Goal: Information Seeking & Learning: Learn about a topic

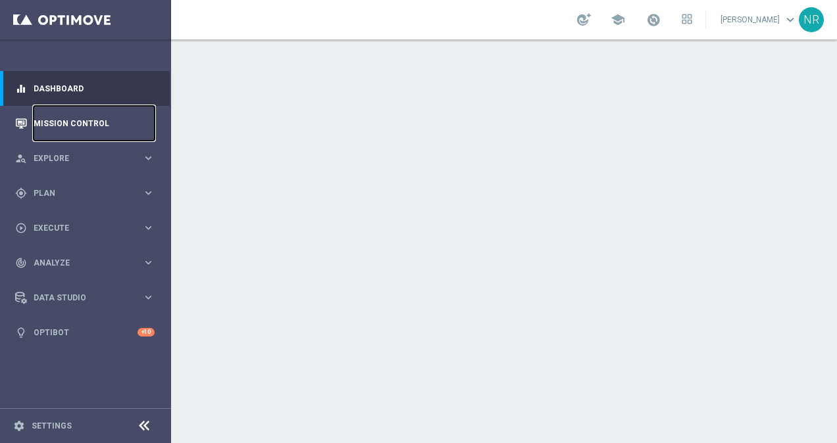
click at [62, 125] on link "Mission Control" at bounding box center [94, 123] width 121 height 35
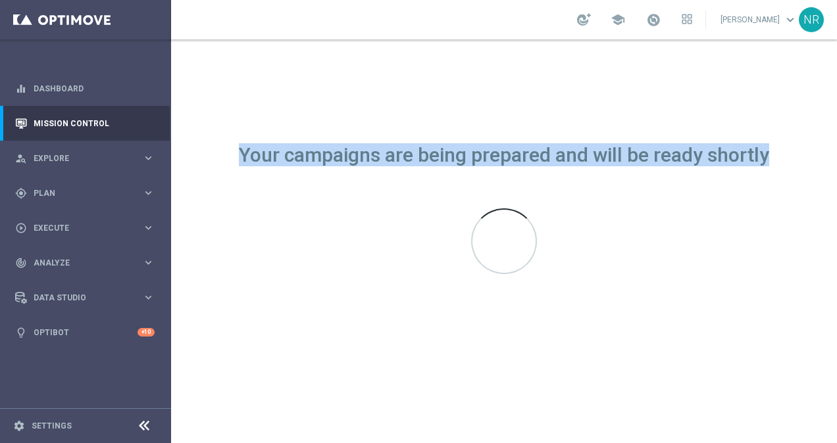
drag, startPoint x: 241, startPoint y: 149, endPoint x: 767, endPoint y: 156, distance: 526.3
click at [767, 156] on div "Your campaigns are being prepared and will be ready shortly" at bounding box center [504, 155] width 530 height 11
drag, startPoint x: 767, startPoint y: 156, endPoint x: 695, endPoint y: 153, distance: 72.4
click at [695, 153] on div "Your campaigns are being prepared and will be ready shortly" at bounding box center [504, 155] width 530 height 11
click at [652, 153] on div "Your campaigns are being prepared and will be ready shortly" at bounding box center [504, 155] width 530 height 11
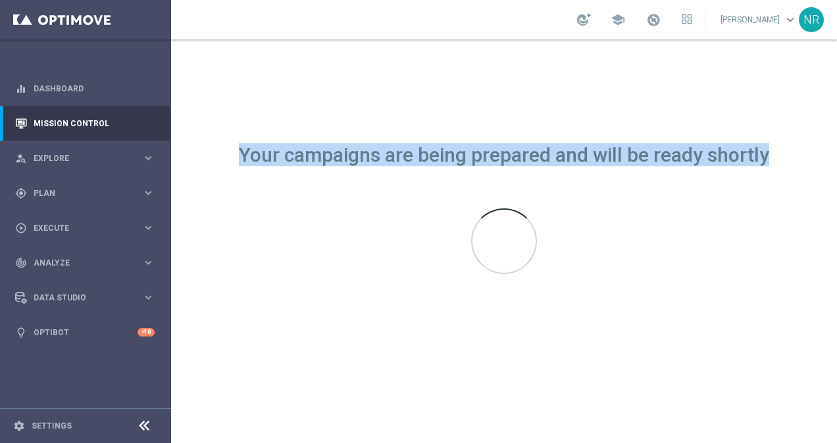
drag, startPoint x: 235, startPoint y: 151, endPoint x: 768, endPoint y: 154, distance: 532.1
click at [768, 154] on div "Your campaigns are being prepared and will be ready shortly" at bounding box center [504, 241] width 666 height 404
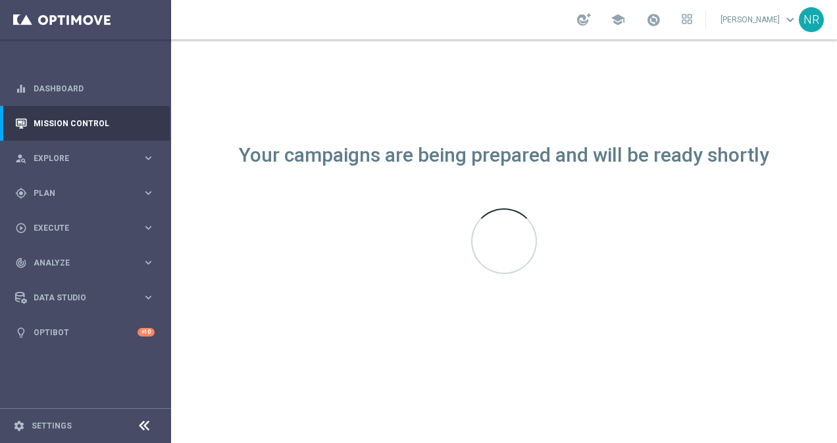
click at [428, 180] on div "Your campaigns are being prepared and will be ready shortly" at bounding box center [504, 241] width 666 height 404
click at [82, 92] on link "Dashboard" at bounding box center [94, 88] width 121 height 35
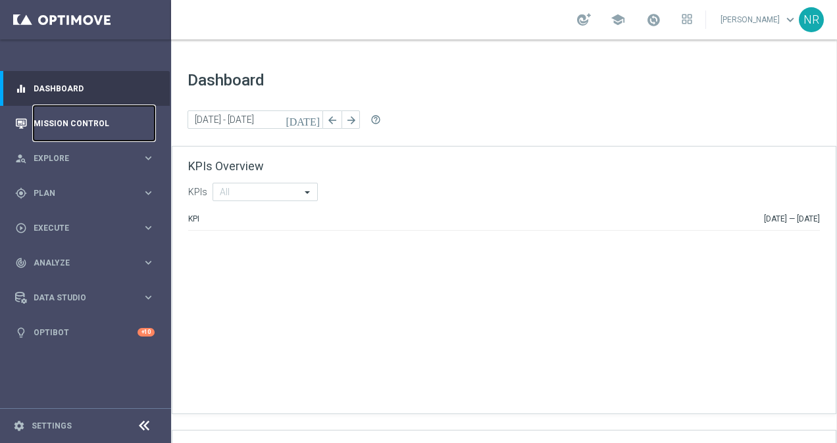
click at [76, 125] on link "Mission Control" at bounding box center [94, 123] width 121 height 35
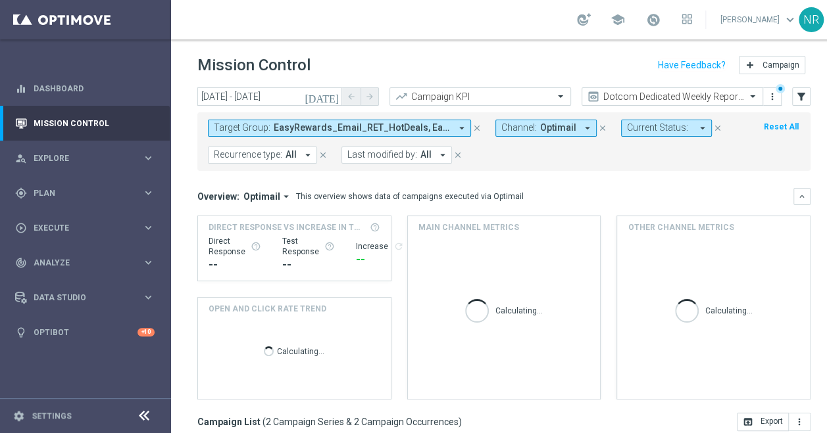
click at [475, 129] on icon "close" at bounding box center [476, 128] width 9 height 9
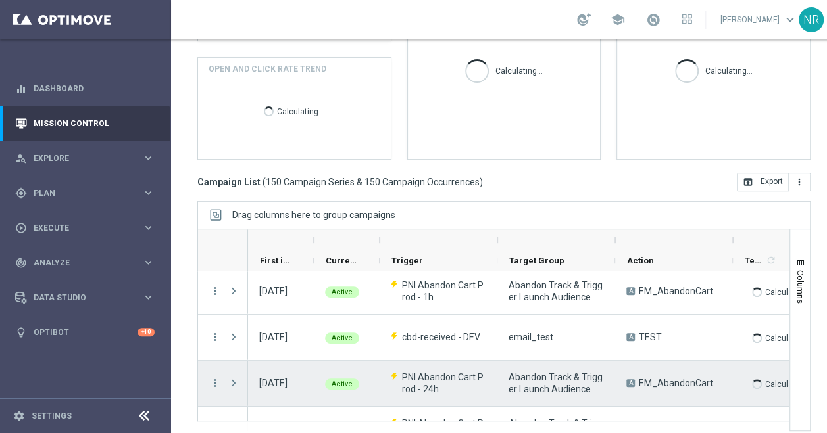
scroll to position [261, 0]
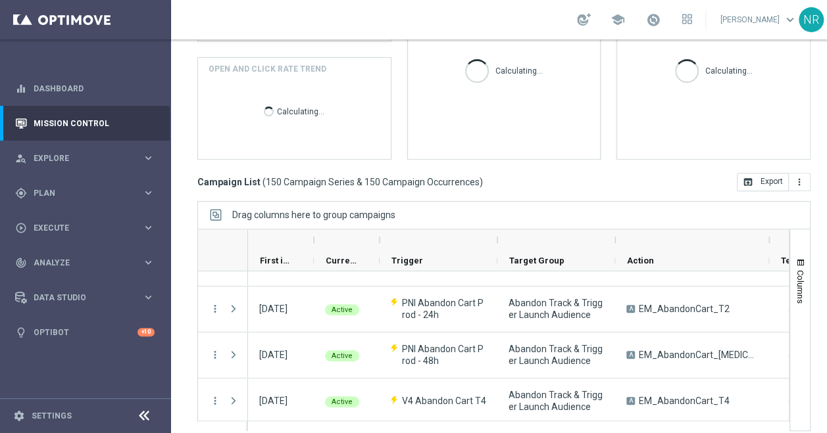
drag, startPoint x: 731, startPoint y: 228, endPoint x: 770, endPoint y: 226, distance: 38.2
click at [770, 230] on div at bounding box center [768, 240] width 5 height 21
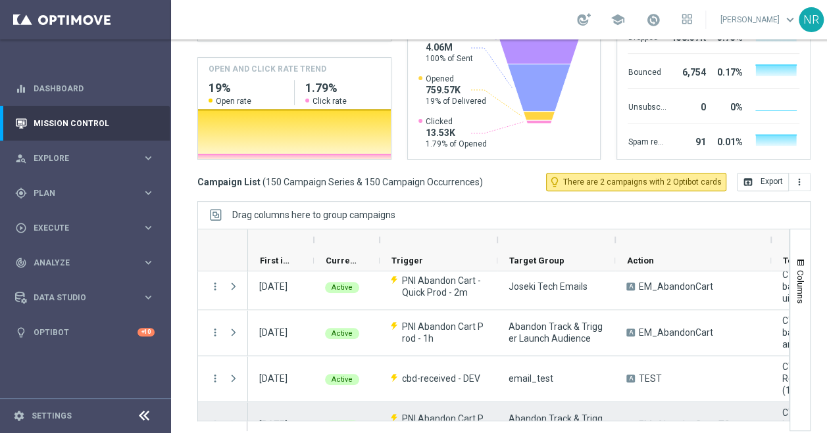
scroll to position [145, 0]
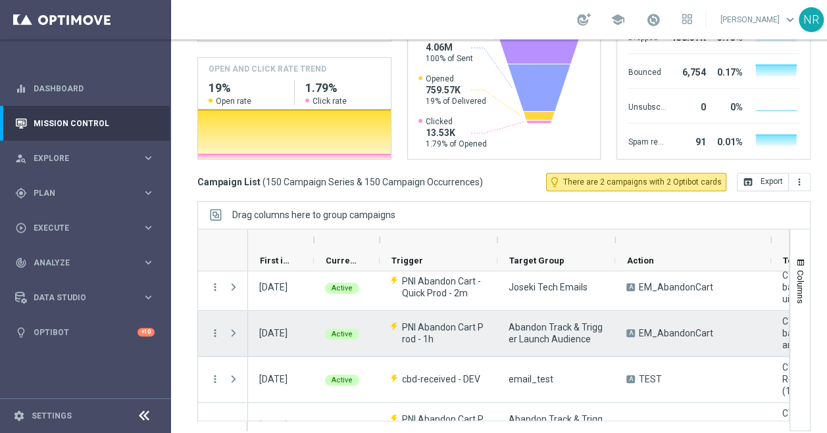
click at [447, 330] on span "PNI Abandon Cart Prod - 1h" at bounding box center [444, 334] width 84 height 24
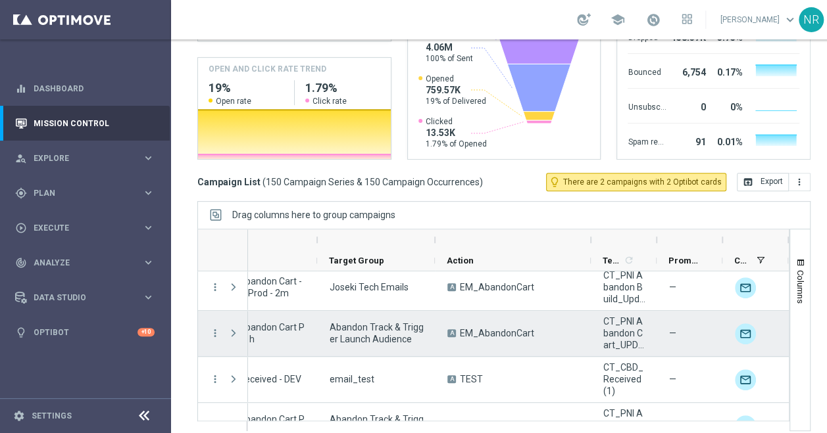
scroll to position [0, 180]
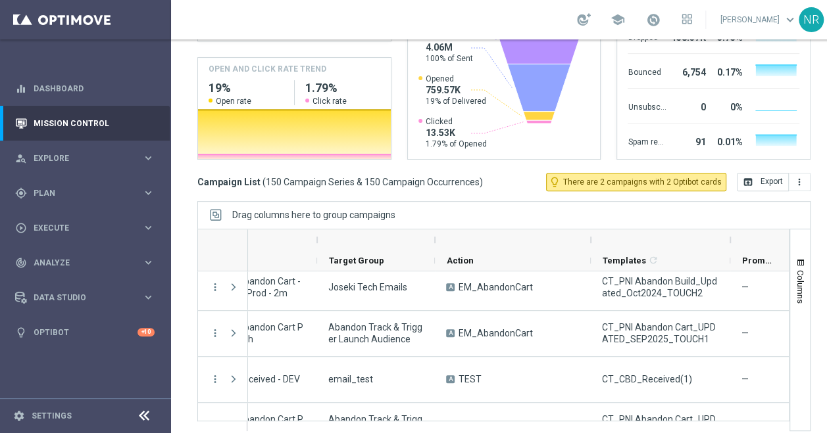
drag, startPoint x: 658, startPoint y: 231, endPoint x: 734, endPoint y: 221, distance: 76.9
click at [733, 230] on div at bounding box center [729, 240] width 5 height 21
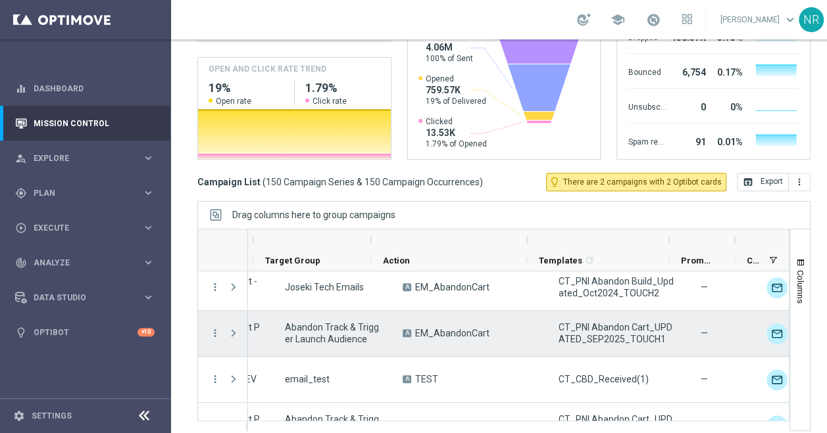
scroll to position [0, 254]
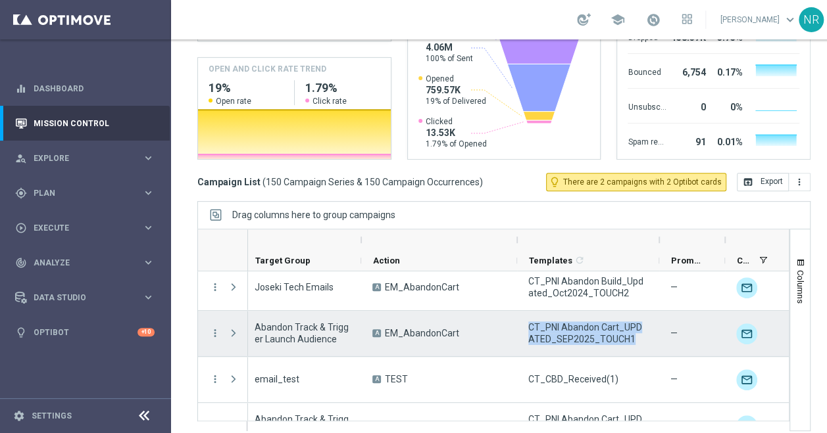
drag, startPoint x: 628, startPoint y: 330, endPoint x: 528, endPoint y: 316, distance: 101.0
click at [528, 322] on span "CT_PNI Abandon Cart_UPDATED_SEP2025_TOUCH1" at bounding box center [588, 334] width 120 height 24
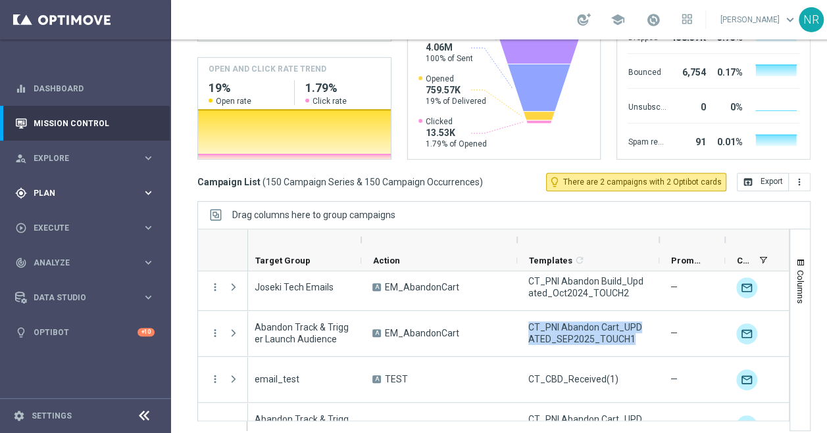
click at [70, 189] on span "Plan" at bounding box center [88, 193] width 109 height 8
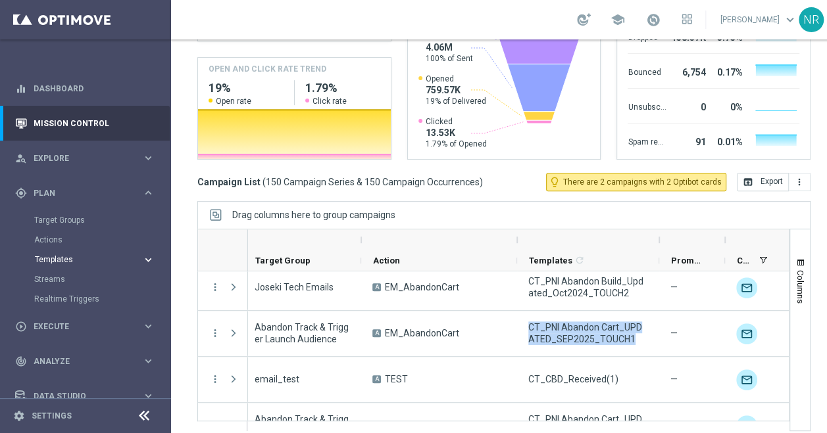
click at [73, 256] on span "Templates" at bounding box center [82, 260] width 94 height 8
click at [66, 274] on link "Optimail" at bounding box center [89, 279] width 96 height 11
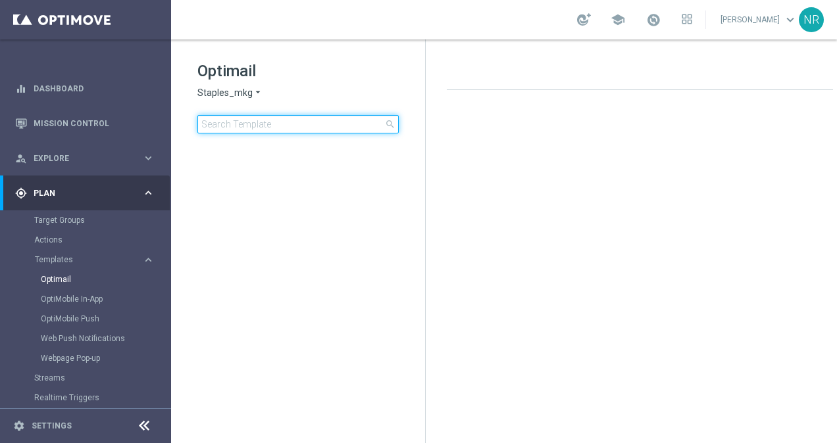
click at [292, 125] on input at bounding box center [297, 124] width 201 height 18
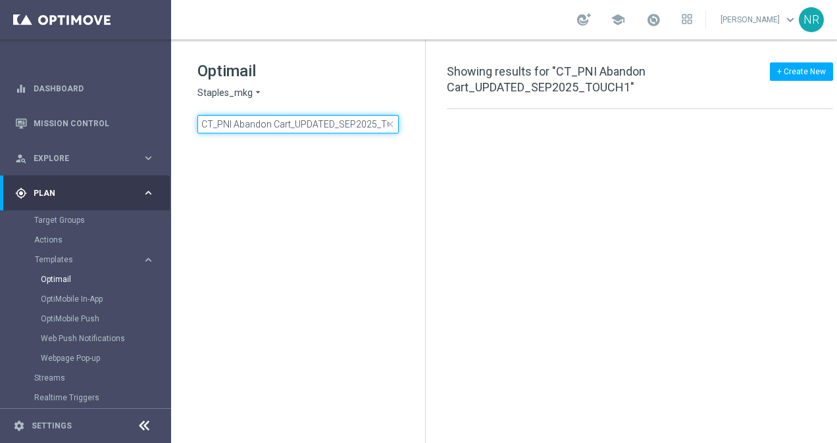
scroll to position [0, 24]
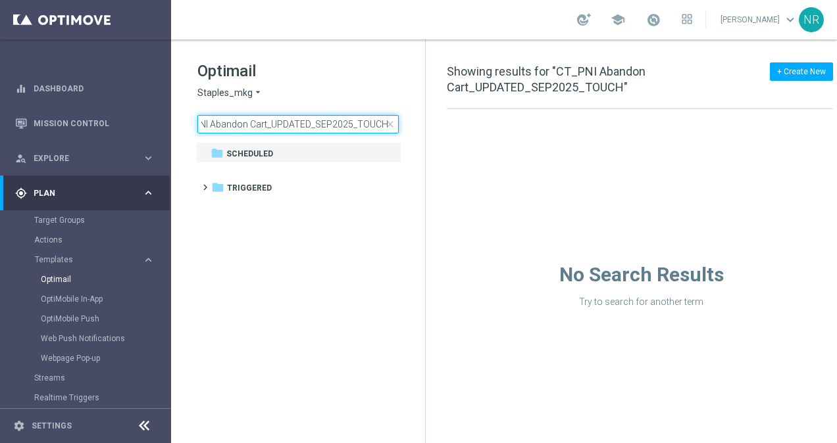
scroll to position [0, 19]
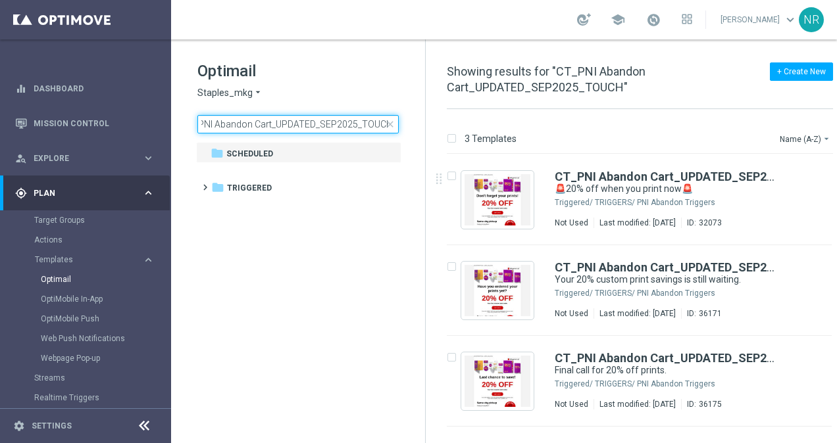
type input "CT_PNI Abandon Cart_UPDATED_SEP2025_TOUCH"
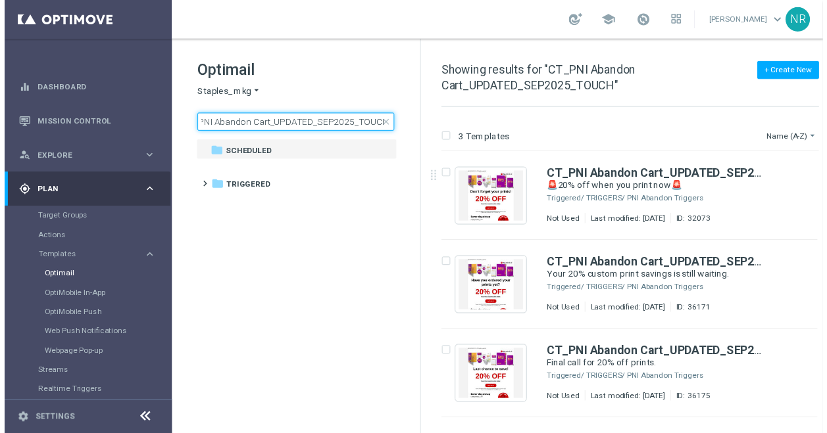
scroll to position [0, 0]
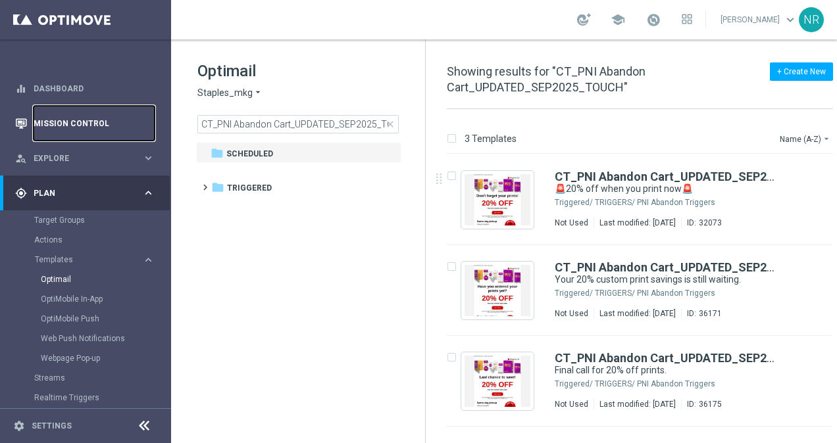
click at [108, 117] on link "Mission Control" at bounding box center [94, 123] width 121 height 35
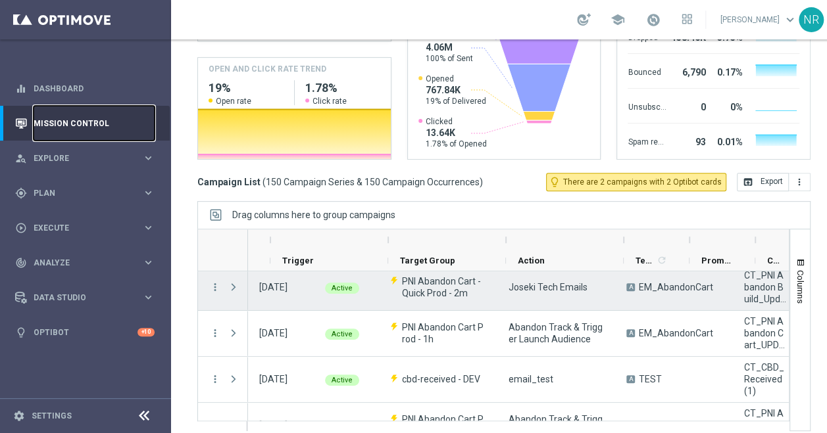
scroll to position [0, 109]
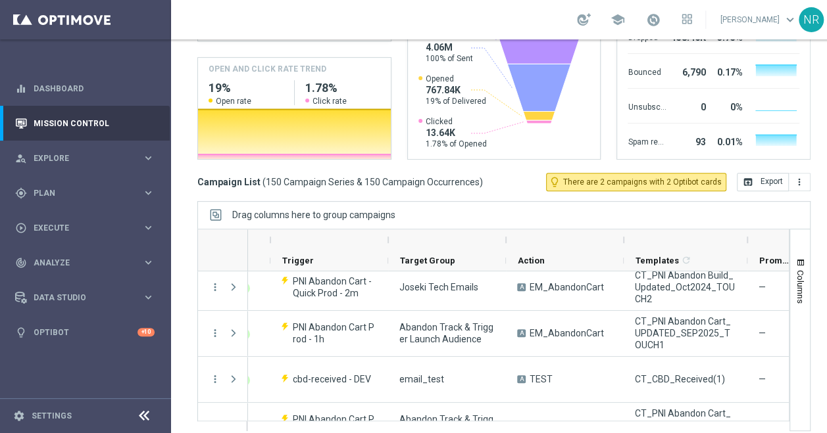
drag, startPoint x: 687, startPoint y: 239, endPoint x: 745, endPoint y: 235, distance: 58.0
click at [745, 235] on div at bounding box center [747, 240] width 5 height 21
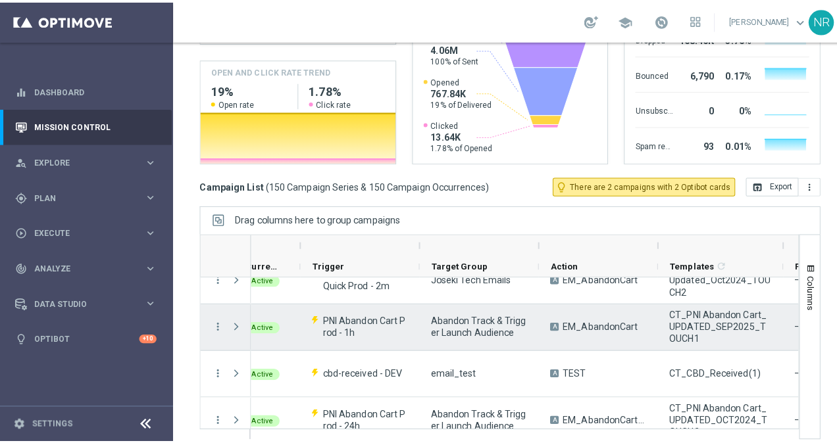
scroll to position [157, 0]
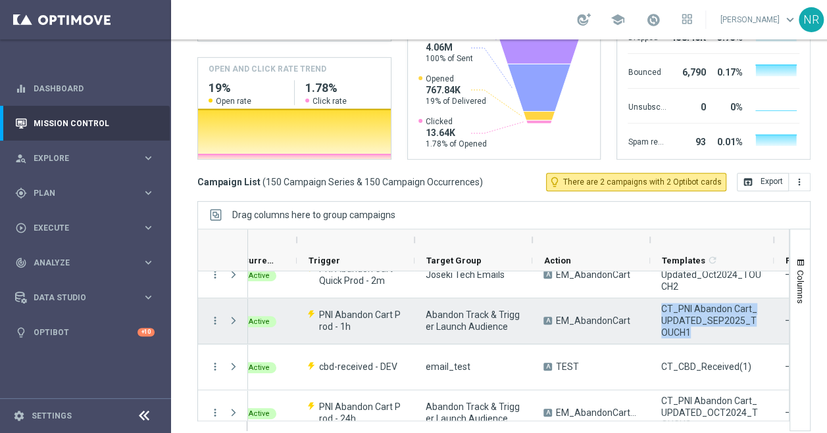
drag, startPoint x: 693, startPoint y: 335, endPoint x: 658, endPoint y: 308, distance: 43.6
click at [658, 308] on div "CT_PNI Abandon Cart_UPDATED_SEP2025_TOUCH1" at bounding box center [712, 321] width 124 height 45
click at [216, 320] on icon "more_vert" at bounding box center [215, 321] width 12 height 12
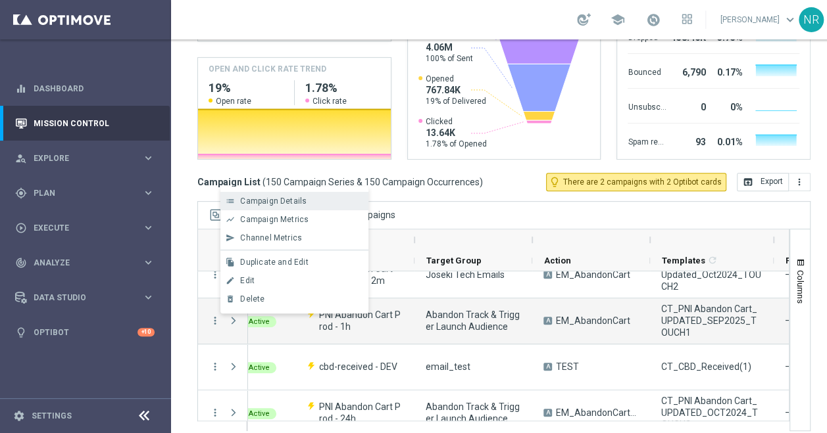
click at [283, 197] on span "Campaign Details" at bounding box center [273, 201] width 66 height 9
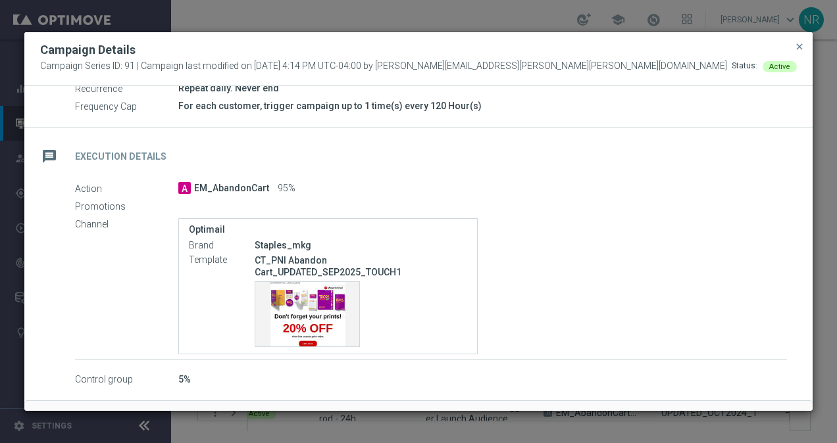
scroll to position [274, 0]
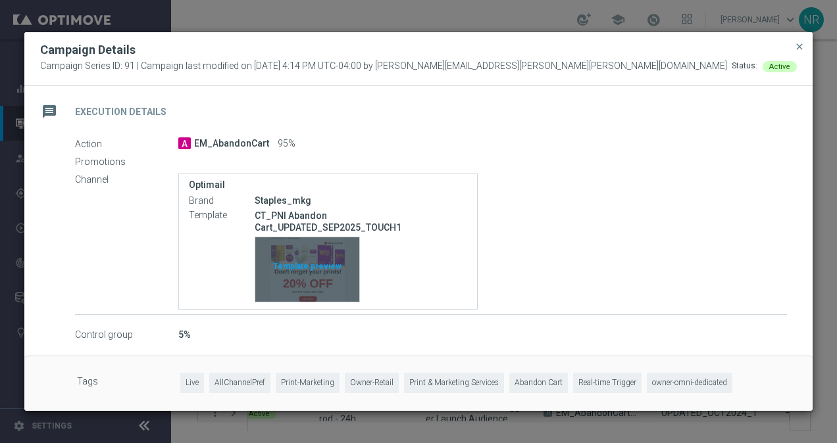
click at [328, 287] on div "Template preview" at bounding box center [307, 269] width 104 height 64
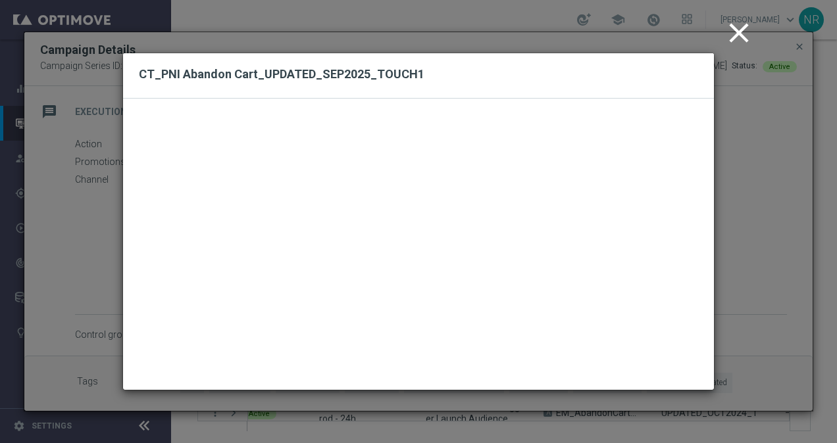
click at [739, 26] on icon "close" at bounding box center [738, 32] width 33 height 33
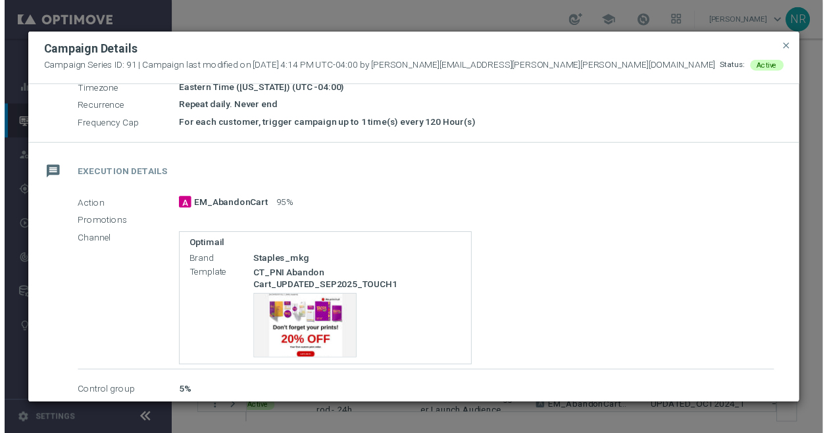
scroll to position [219, 0]
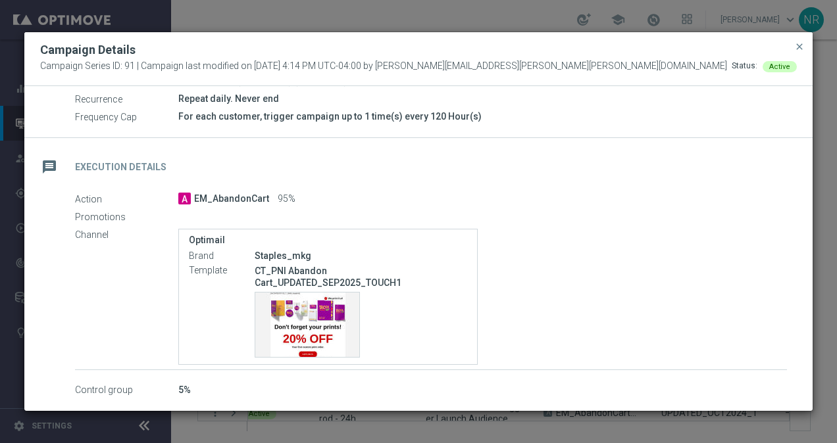
click at [755, 202] on div "A EM_AbandonCart 95%" at bounding box center [482, 198] width 608 height 13
click at [801, 45] on span "close" at bounding box center [799, 46] width 11 height 11
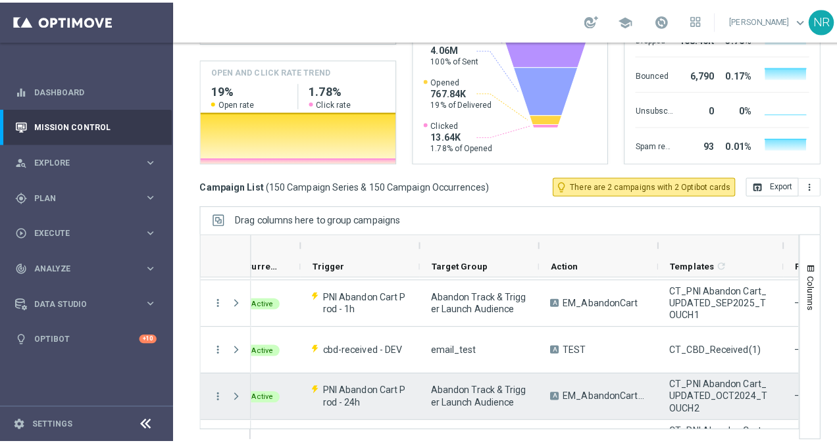
scroll to position [182, 0]
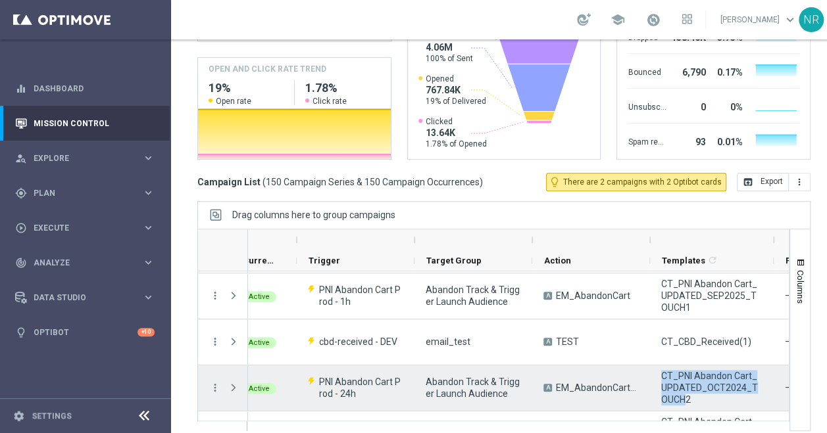
drag, startPoint x: 674, startPoint y: 399, endPoint x: 660, endPoint y: 378, distance: 24.8
click at [661, 378] on span "CT_PNI Abandon Cart_UPDATED_OCT2024_TOUCH2" at bounding box center [711, 388] width 101 height 36
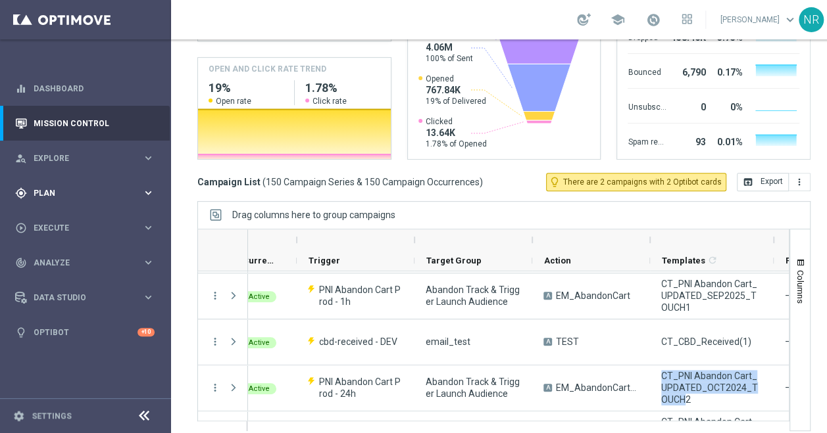
click at [71, 189] on span "Plan" at bounding box center [88, 193] width 109 height 8
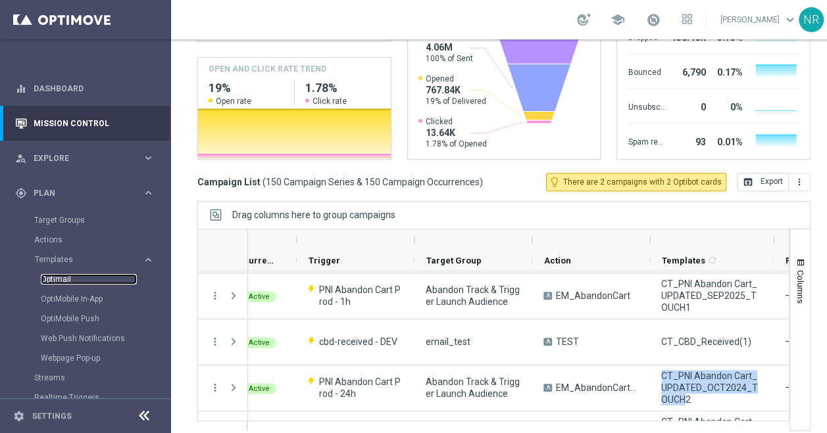
click at [73, 280] on link "Optimail" at bounding box center [89, 279] width 96 height 11
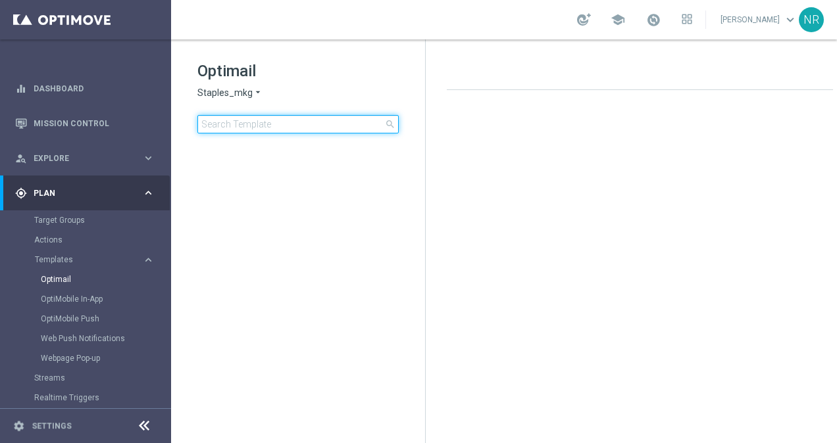
click at [270, 125] on input at bounding box center [297, 124] width 201 height 18
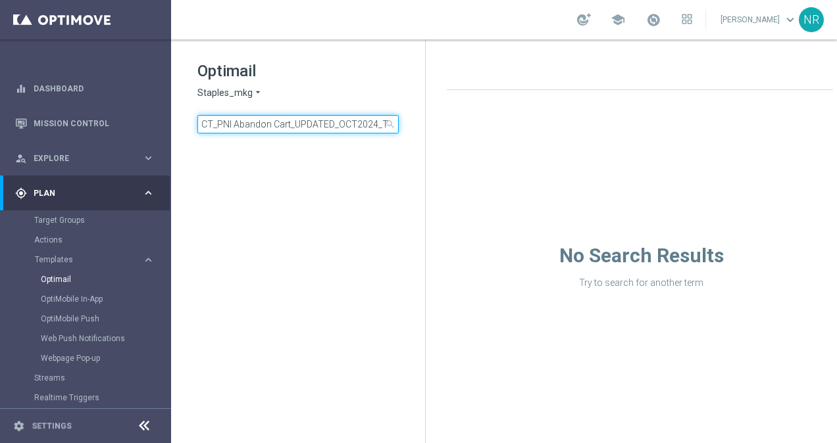
scroll to position [0, 25]
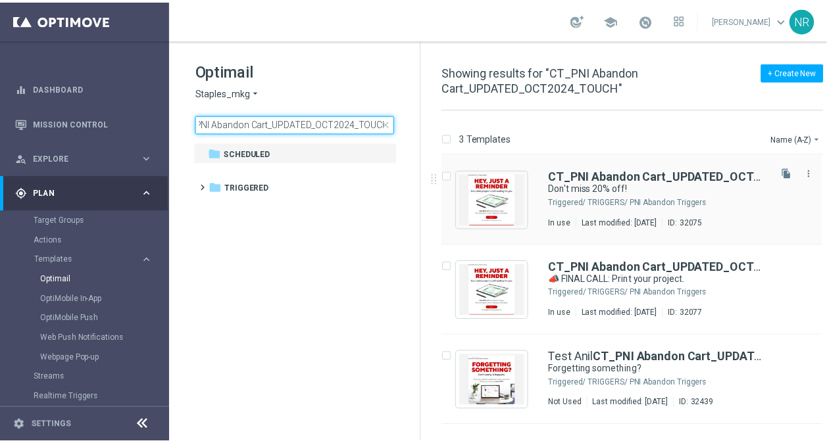
scroll to position [0, 22]
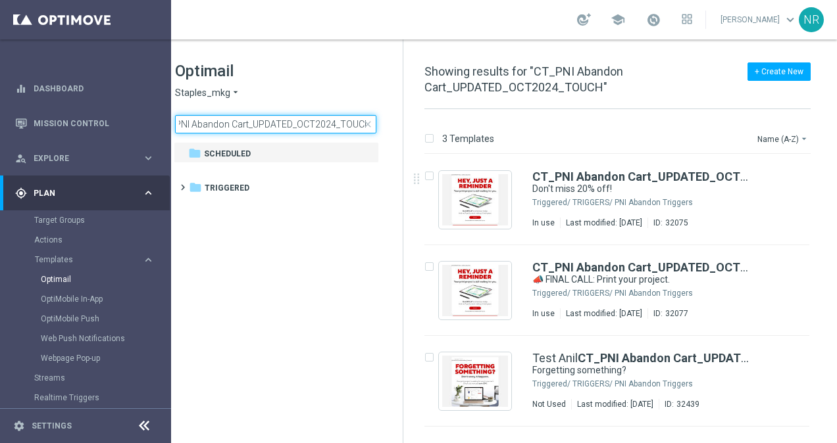
type input "CT_PNI Abandon Cart_UPDATED_OCT2024_TOUCH"
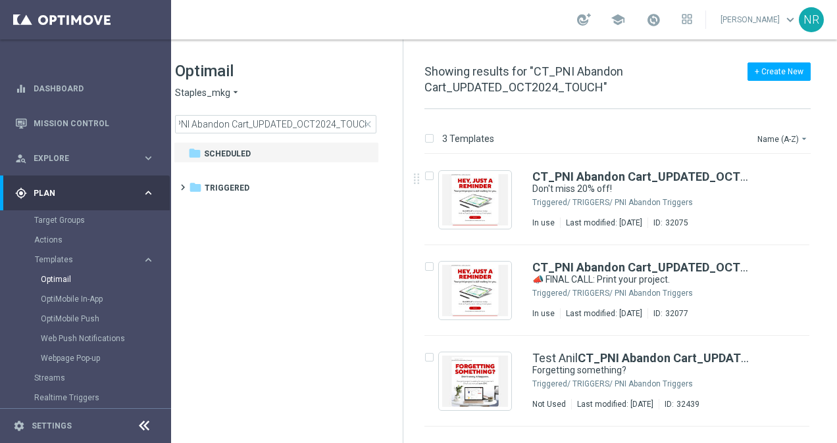
click at [147, 426] on icon at bounding box center [144, 426] width 16 height 16
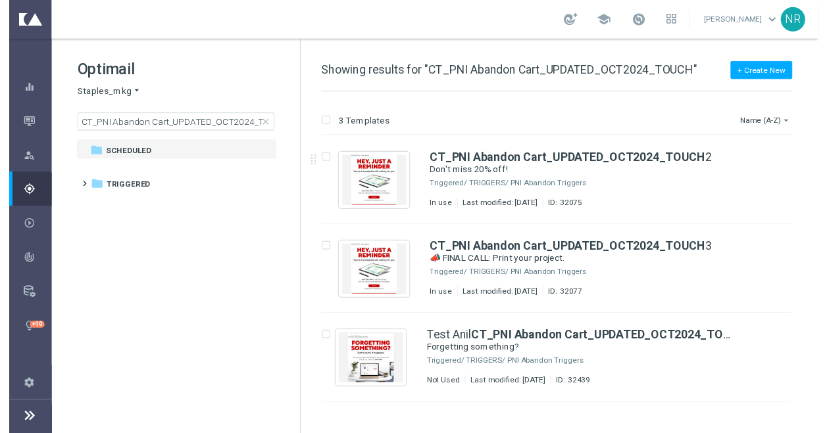
scroll to position [0, 0]
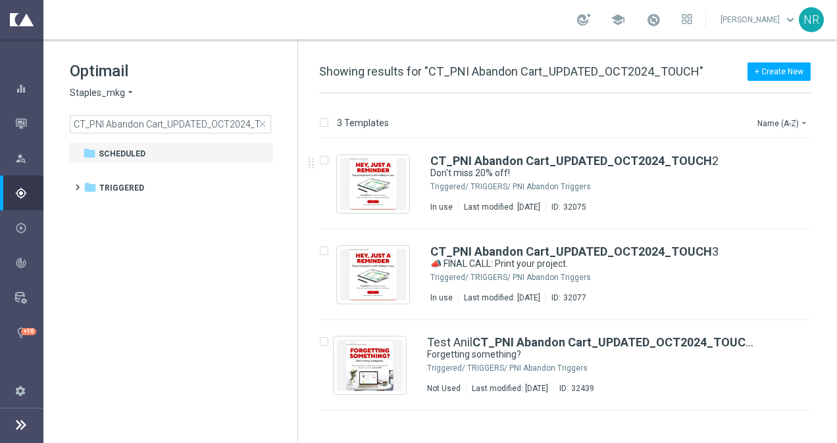
click at [818, 216] on div "insert_drive_file CT_PNI Abandon Cart_UPDATED_OCT2024_TOUCH 2 Don't miss 20% of…" at bounding box center [570, 184] width 528 height 91
click at [18, 426] on icon at bounding box center [21, 425] width 16 height 16
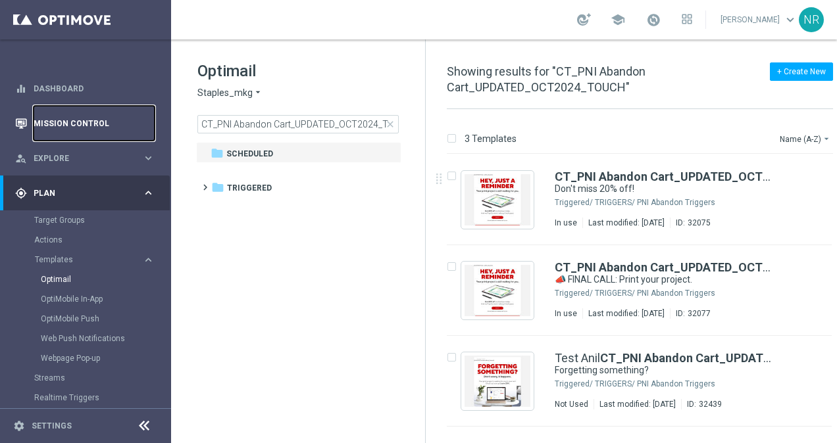
click at [81, 120] on link "Mission Control" at bounding box center [94, 123] width 121 height 35
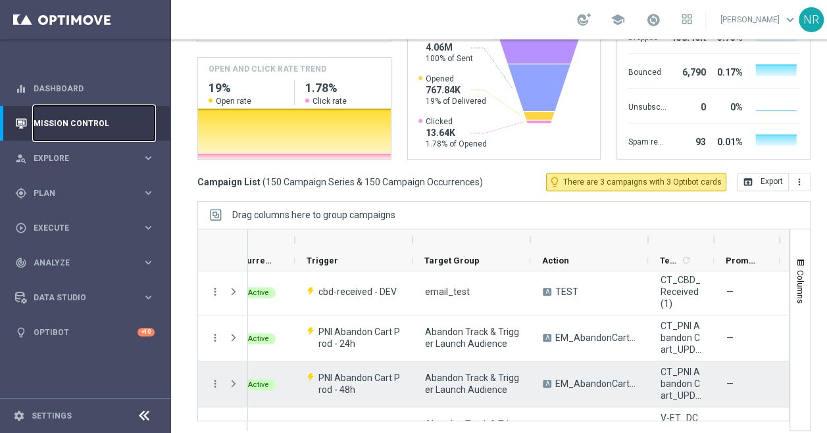
scroll to position [0, 86]
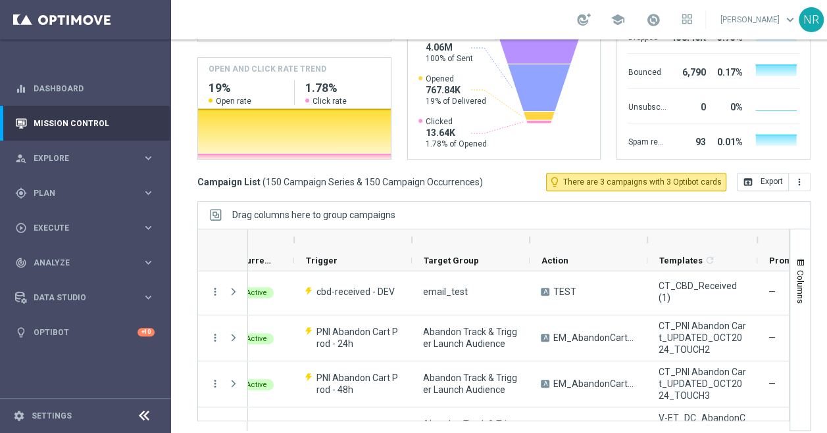
drag, startPoint x: 713, startPoint y: 237, endPoint x: 757, endPoint y: 240, distance: 44.1
click at [757, 240] on div at bounding box center [756, 240] width 5 height 21
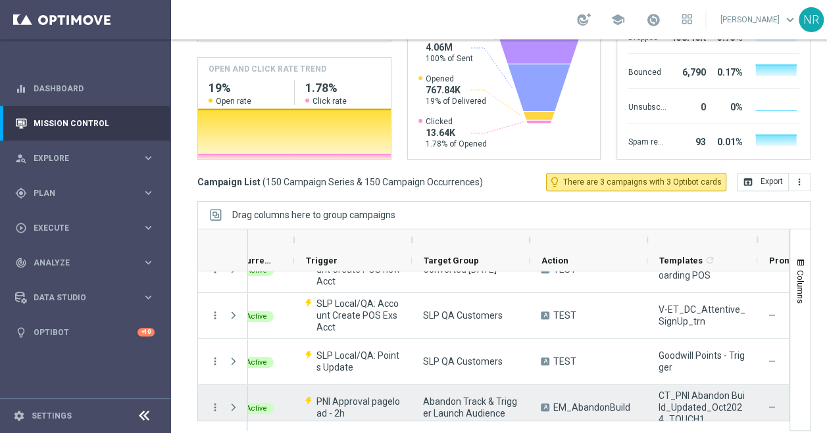
scroll to position [641, 0]
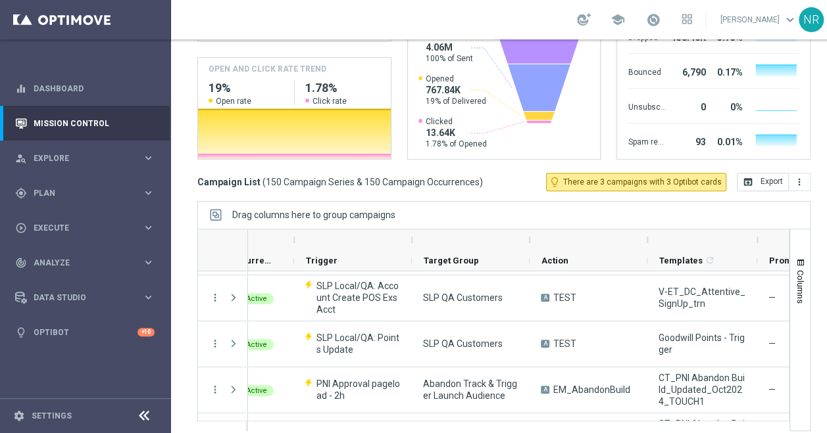
click at [764, 212] on div "Drag columns here to group campaigns" at bounding box center [503, 215] width 613 height 28
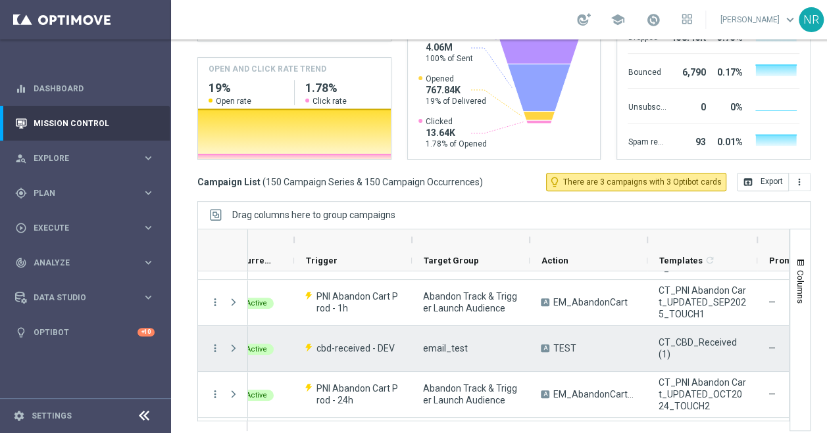
scroll to position [168, 0]
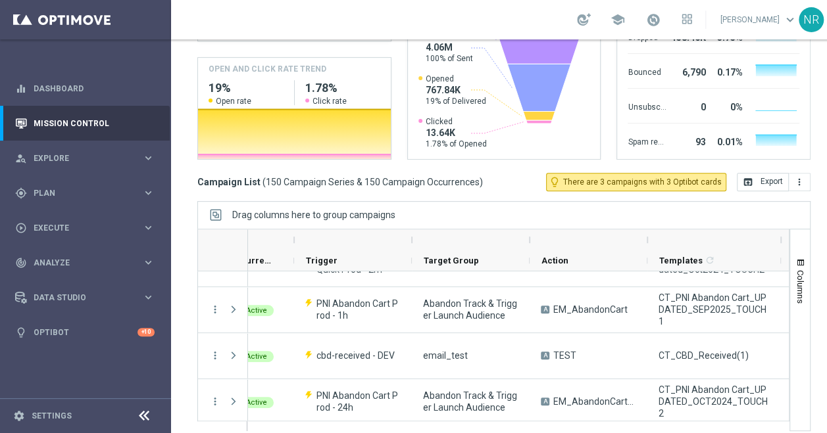
drag, startPoint x: 756, startPoint y: 235, endPoint x: 779, endPoint y: 236, distance: 23.7
click at [779, 236] on div at bounding box center [780, 240] width 5 height 21
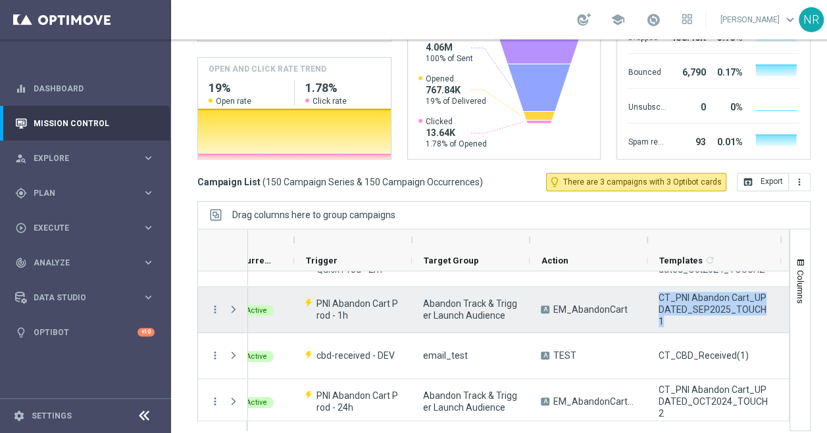
drag, startPoint x: 769, startPoint y: 317, endPoint x: 656, endPoint y: 301, distance: 113.6
click at [656, 301] on div "CT_PNI Abandon Cart_UPDATED_SEP2025_TOUCH1" at bounding box center [714, 309] width 134 height 45
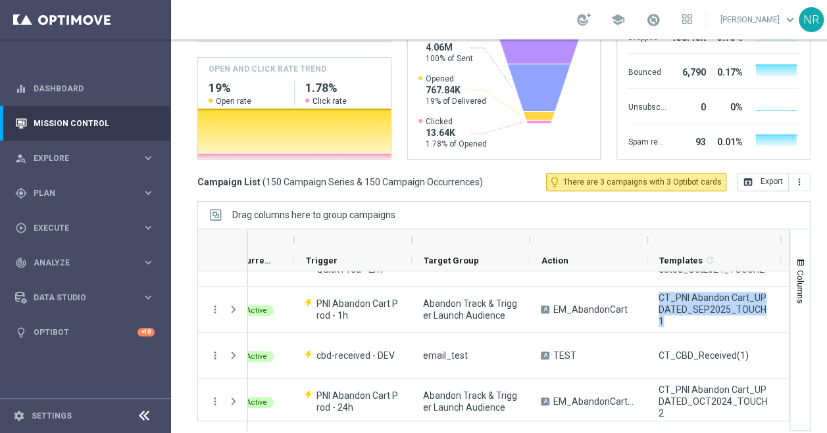
click at [790, 201] on div "Drag columns here to group campaigns" at bounding box center [503, 215] width 613 height 28
click at [532, 201] on div "Drag columns here to group campaigns" at bounding box center [503, 215] width 613 height 28
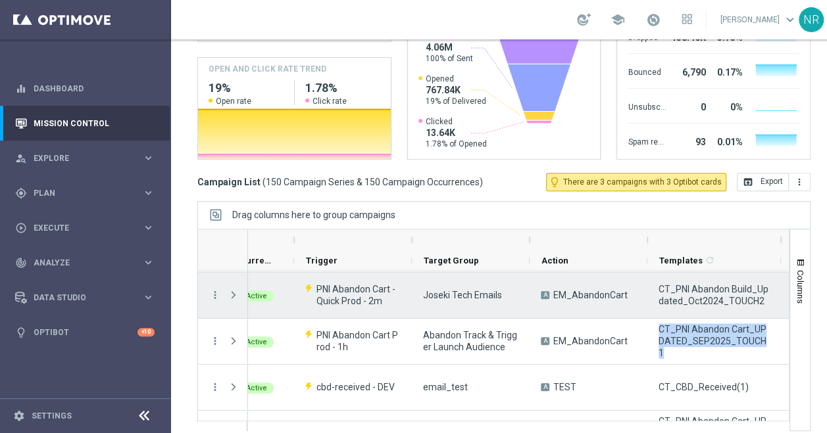
scroll to position [243, 0]
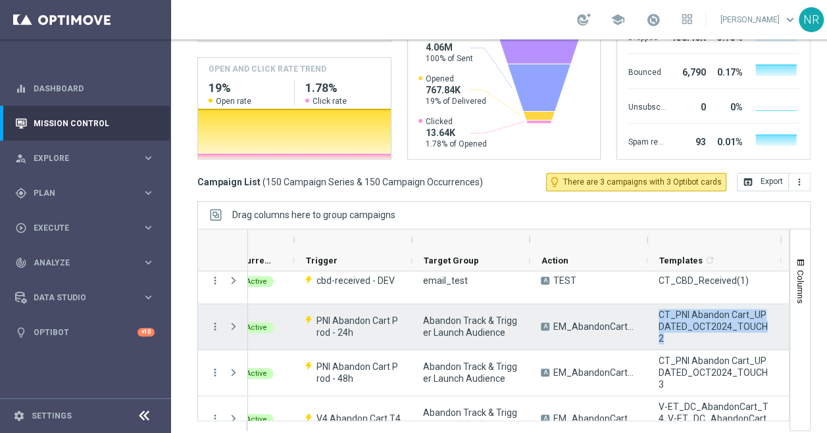
drag, startPoint x: 764, startPoint y: 333, endPoint x: 655, endPoint y: 320, distance: 110.0
click at [655, 320] on div "CT_PNI Abandon Cart_UPDATED_OCT2024_TOUCH2" at bounding box center [714, 327] width 134 height 45
click at [742, 332] on span "CT_PNI Abandon Cart_UPDATED_OCT2024_TOUCH2" at bounding box center [713, 327] width 111 height 36
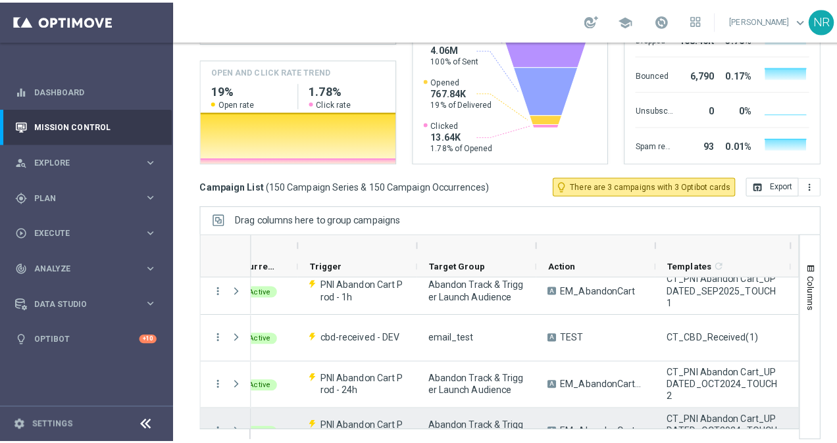
scroll to position [191, 0]
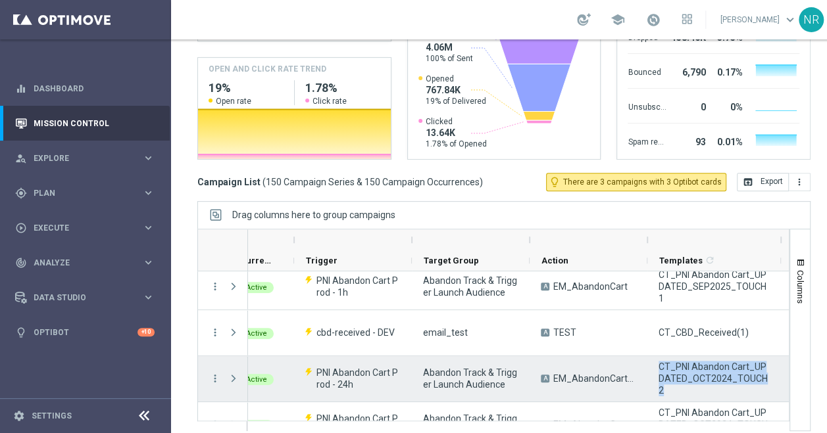
drag, startPoint x: 766, startPoint y: 380, endPoint x: 653, endPoint y: 372, distance: 112.8
click at [653, 372] on div "CT_PNI Abandon Cart_UPDATED_OCT2024_TOUCH2" at bounding box center [714, 379] width 134 height 45
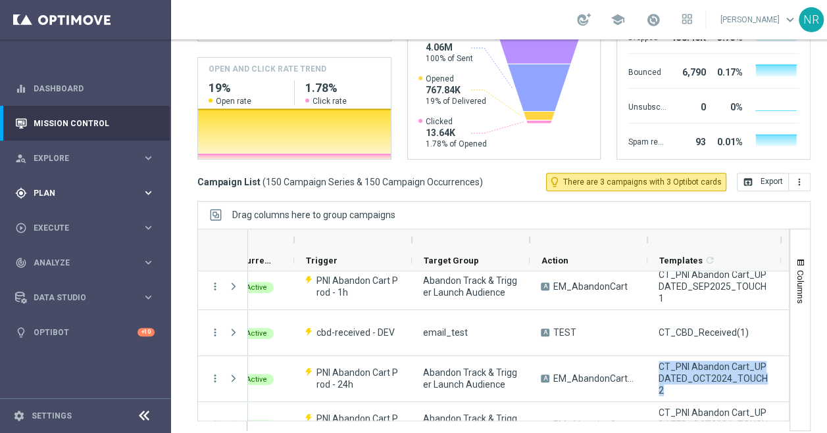
click at [93, 195] on span "Plan" at bounding box center [88, 193] width 109 height 8
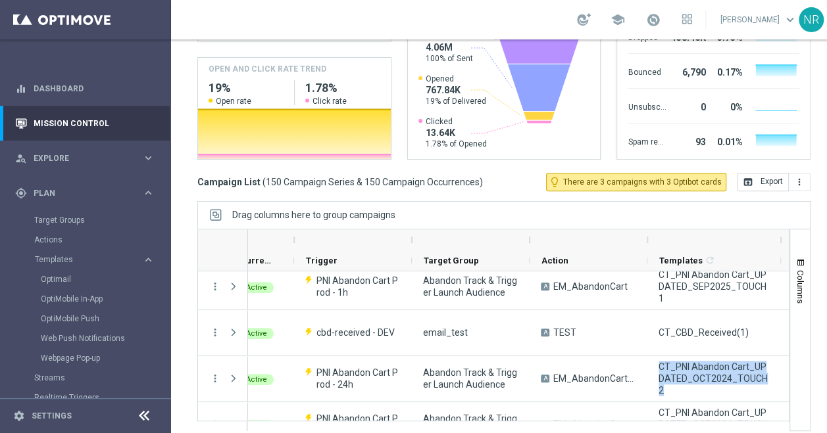
click at [53, 227] on div "Target Groups" at bounding box center [101, 220] width 135 height 20
click at [56, 217] on link "Target Groups" at bounding box center [85, 220] width 103 height 11
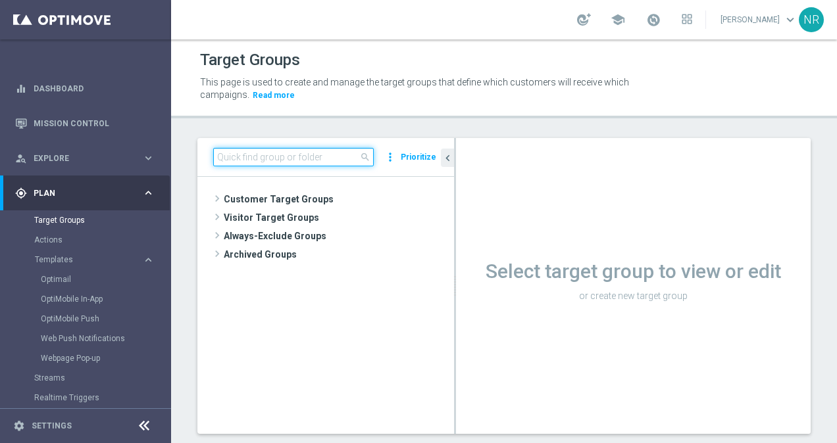
click at [331, 152] on input at bounding box center [293, 157] width 160 height 18
paste input "CT_PNI Abandon Cart_UPDATED_OCT2024_TOUCH2"
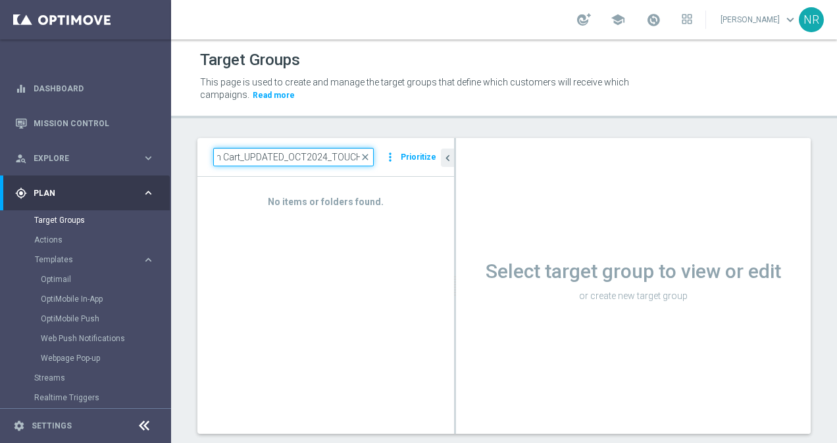
scroll to position [0, 61]
drag, startPoint x: 308, startPoint y: 160, endPoint x: 228, endPoint y: 154, distance: 81.1
click at [228, 154] on input "CT_PNI Abandon Cart_UPDATED_OCT2024_TOUCH" at bounding box center [293, 157] width 160 height 18
type input "CT_PNI Abandon Cart_UPDATED_OCT2024_TOUCH"
click at [62, 275] on link "Optimail" at bounding box center [89, 279] width 96 height 11
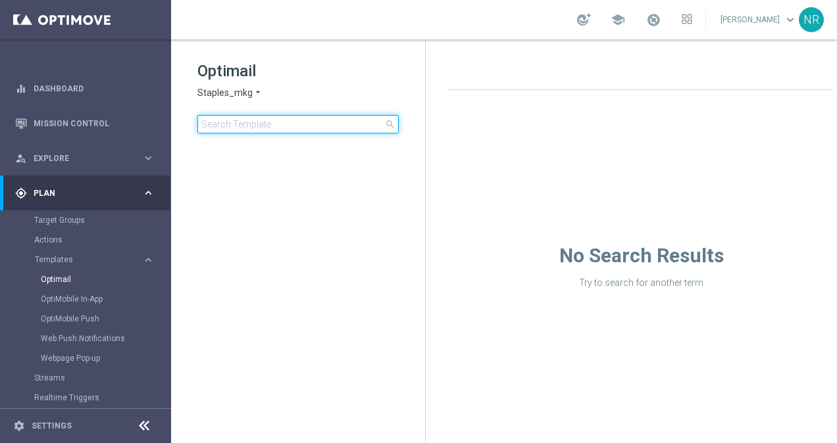
click at [259, 128] on input at bounding box center [297, 124] width 201 height 18
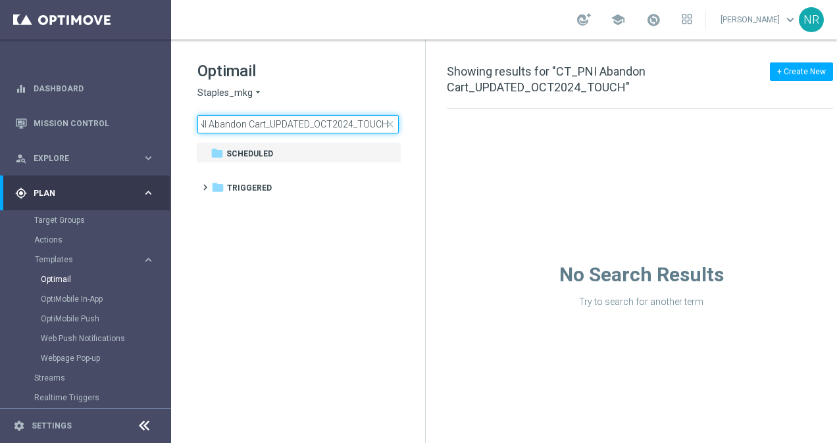
scroll to position [0, 20]
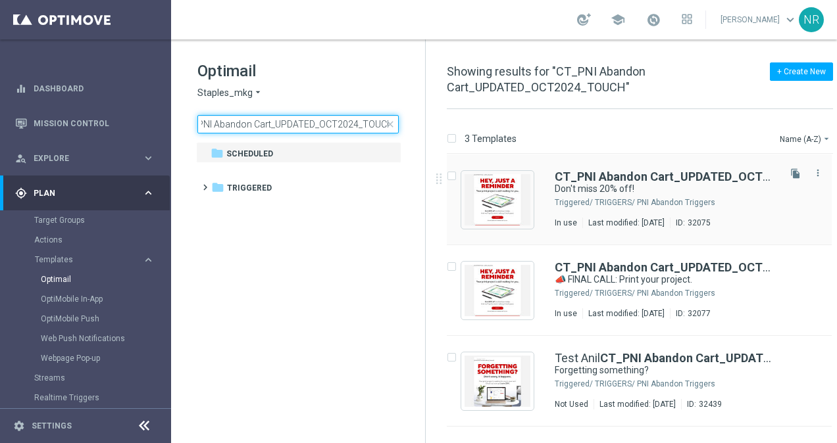
type input "CT_PNI Abandon Cart_UPDATED_OCT2024_TOUCH"
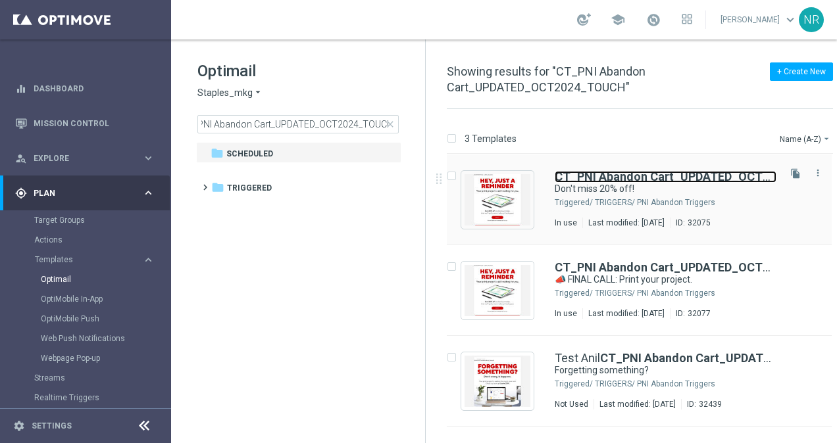
scroll to position [0, 0]
click at [688, 174] on b "CT_PNI Abandon Cart_UPDATED_OCT2024_TOUCH" at bounding box center [695, 177] width 282 height 14
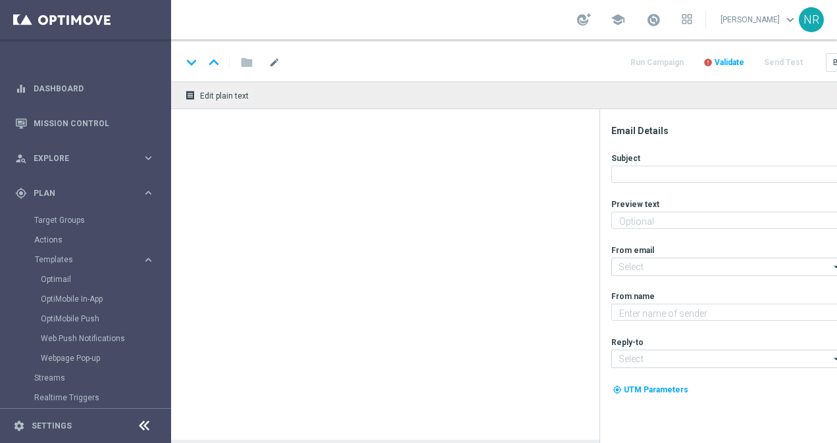
type textarea "Your project is awaiting your attention."
type input "staples@connected.staples.com"
type textarea "Staples"
type input "PrintMarketingServices@Staples.com"
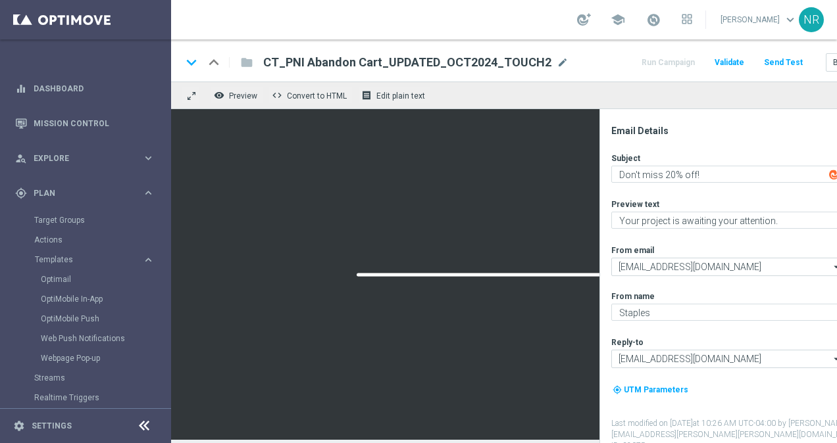
click at [142, 424] on icon at bounding box center [144, 426] width 16 height 16
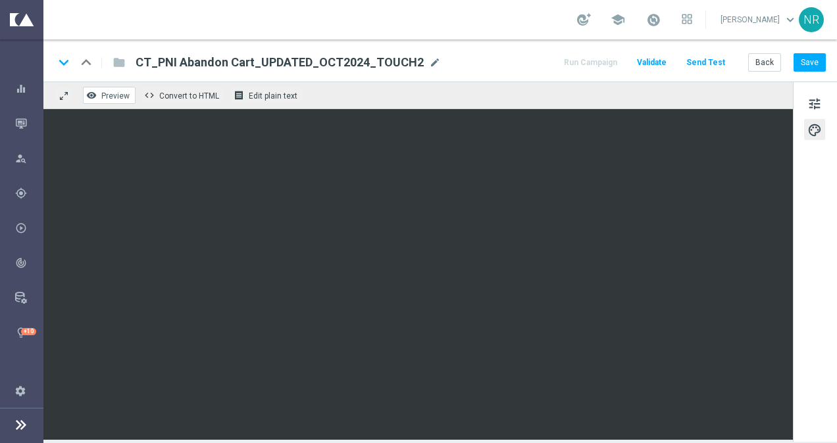
click at [101, 92] on span "Preview" at bounding box center [115, 95] width 28 height 9
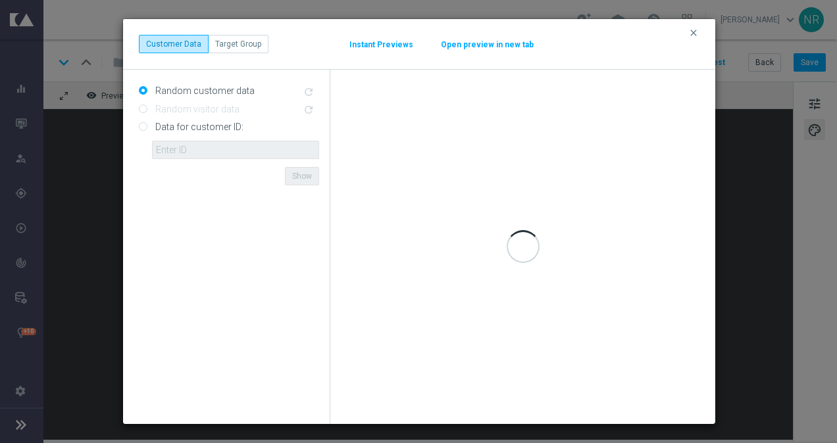
click at [482, 45] on button "Open preview in new tab" at bounding box center [487, 44] width 94 height 11
click at [696, 32] on icon "clear" at bounding box center [693, 33] width 11 height 11
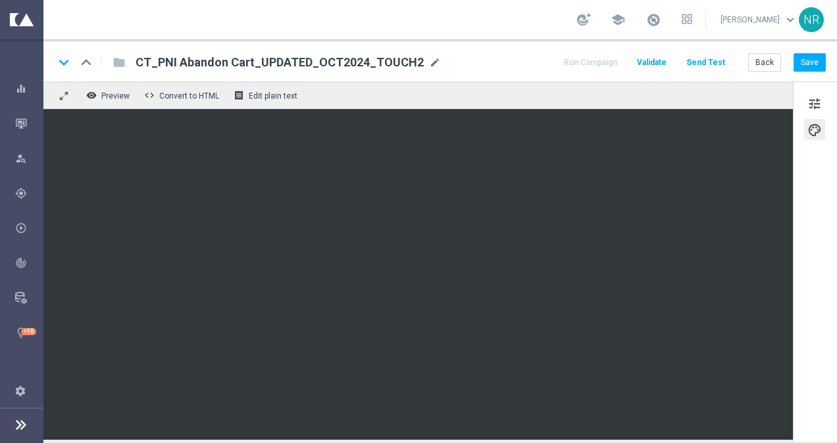
click at [491, 20] on div "school Nick Russo keyboard_arrow_down NR" at bounding box center [439, 19] width 793 height 39
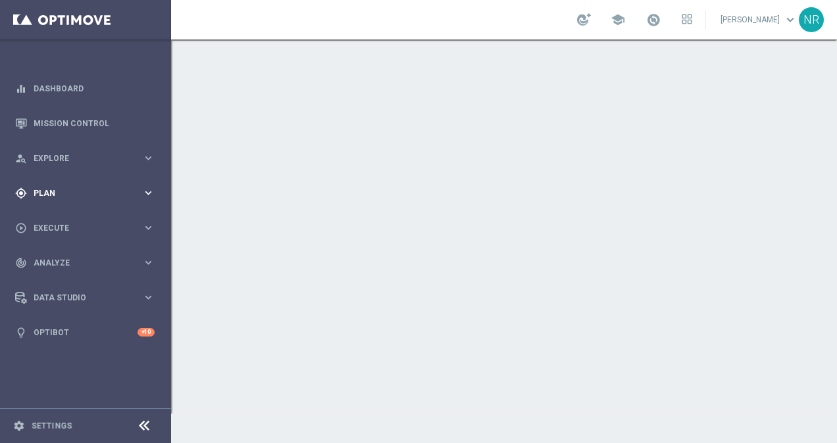
click at [51, 184] on div "gps_fixed Plan keyboard_arrow_right" at bounding box center [85, 193] width 170 height 35
click at [59, 259] on span "Templates" at bounding box center [82, 260] width 94 height 8
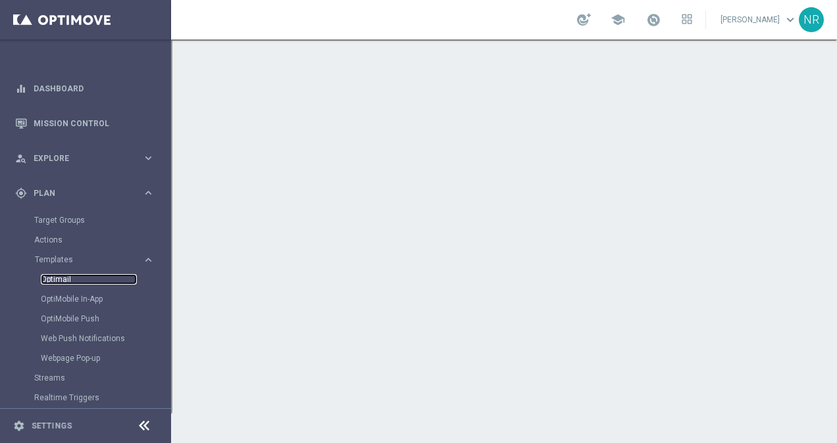
click at [59, 279] on link "Optimail" at bounding box center [89, 279] width 96 height 11
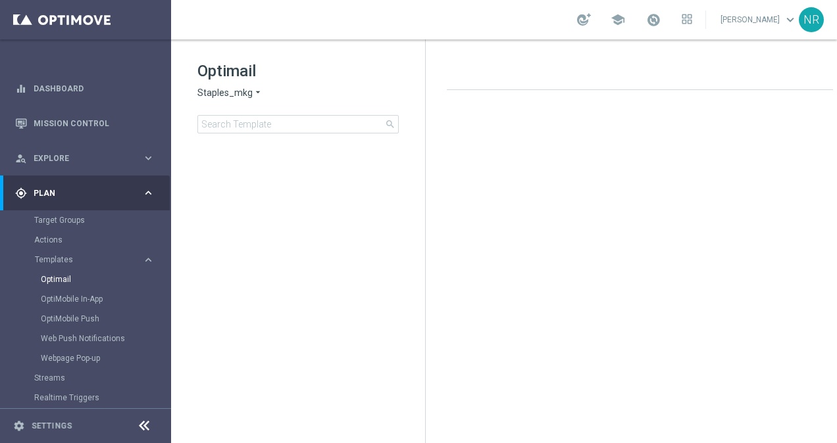
click at [245, 97] on span "Staples_mkg" at bounding box center [224, 93] width 55 height 12
click at [322, 76] on h1 "Optimail" at bounding box center [297, 71] width 201 height 21
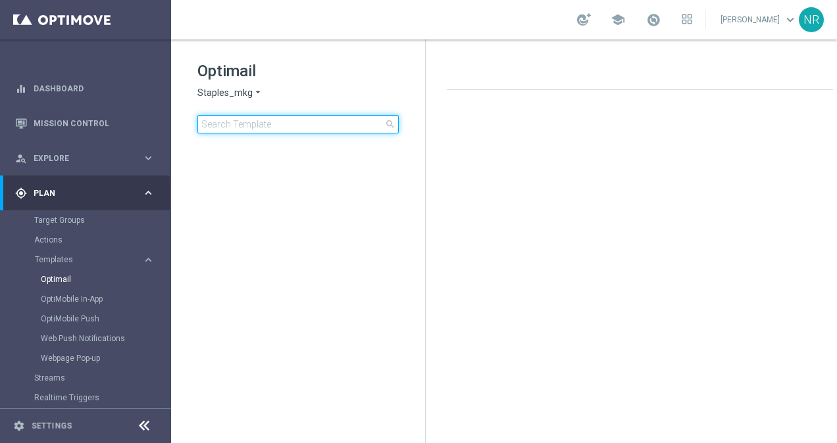
click at [300, 128] on input at bounding box center [297, 124] width 201 height 18
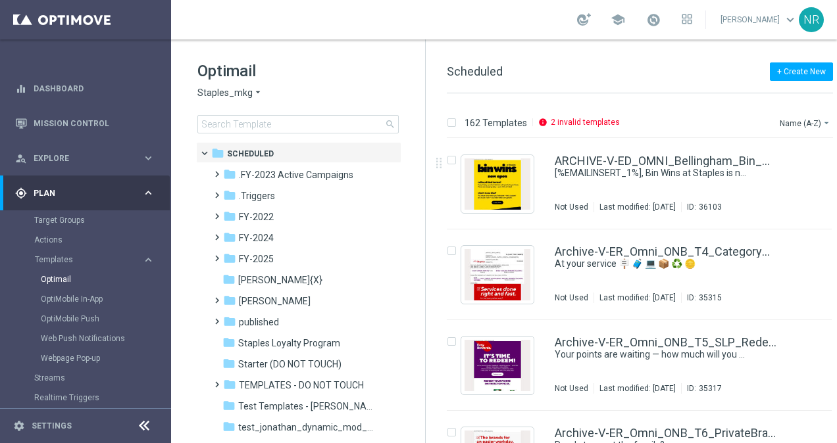
click at [749, 91] on div "+ Create New Scheduled" at bounding box center [640, 79] width 386 height 30
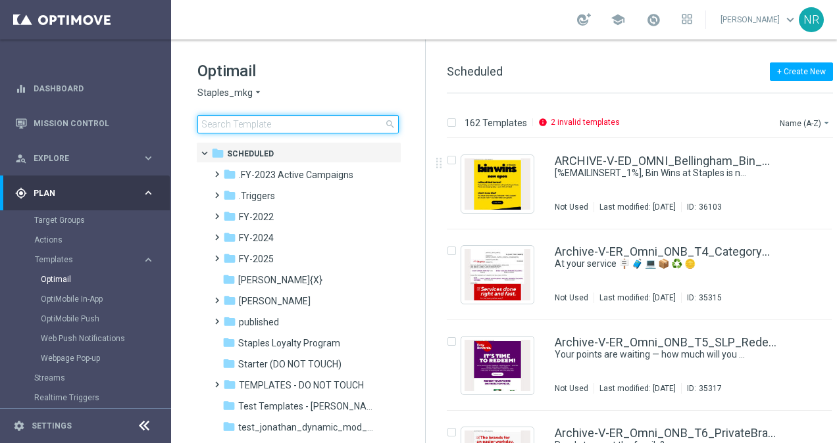
click at [269, 125] on input at bounding box center [297, 124] width 201 height 18
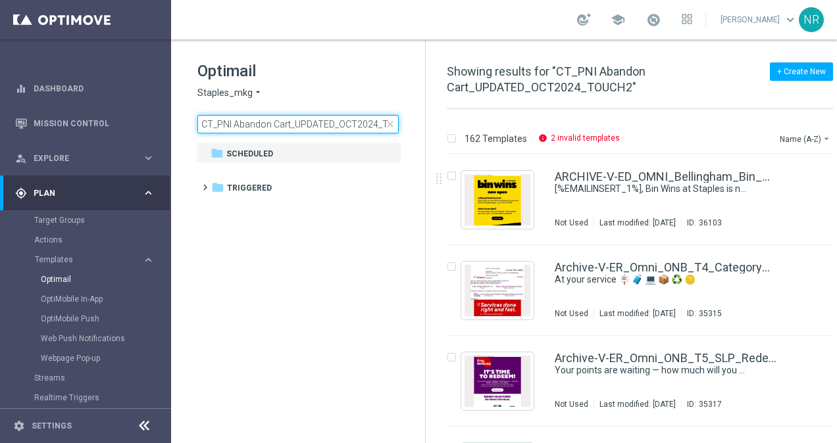
scroll to position [0, 25]
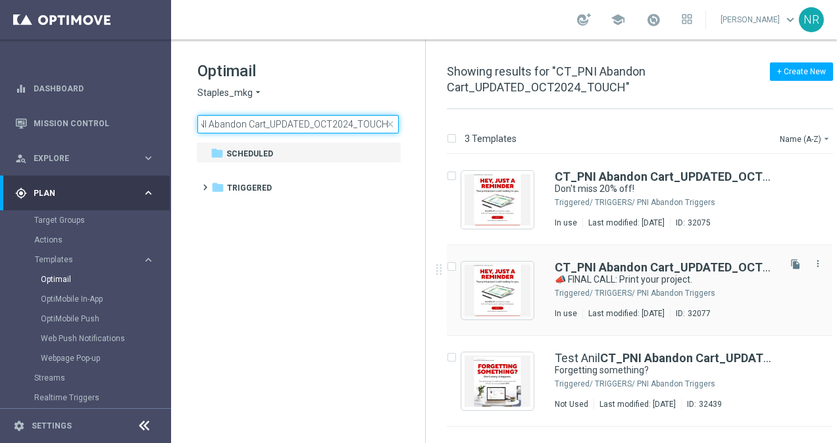
scroll to position [0, 22]
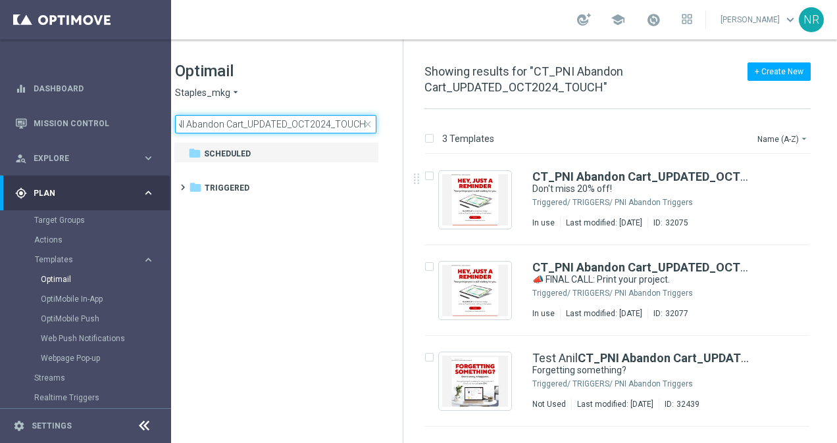
type input "CT_PNI Abandon Cart_UPDATED_OCT2024_TOUCH"
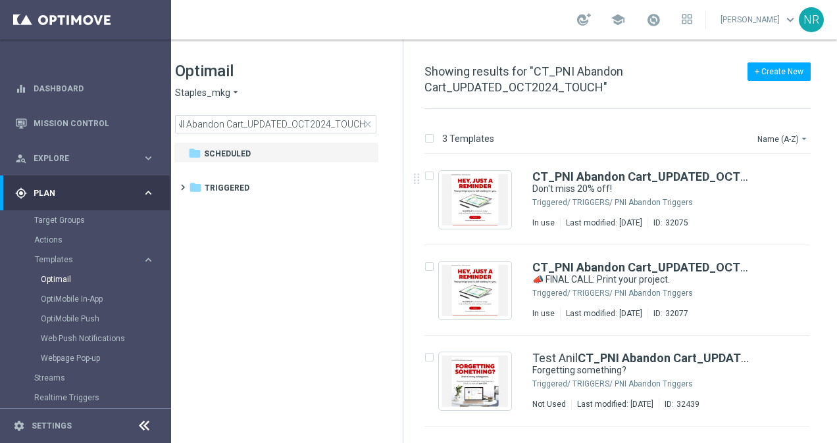
click at [142, 422] on icon at bounding box center [144, 426] width 16 height 16
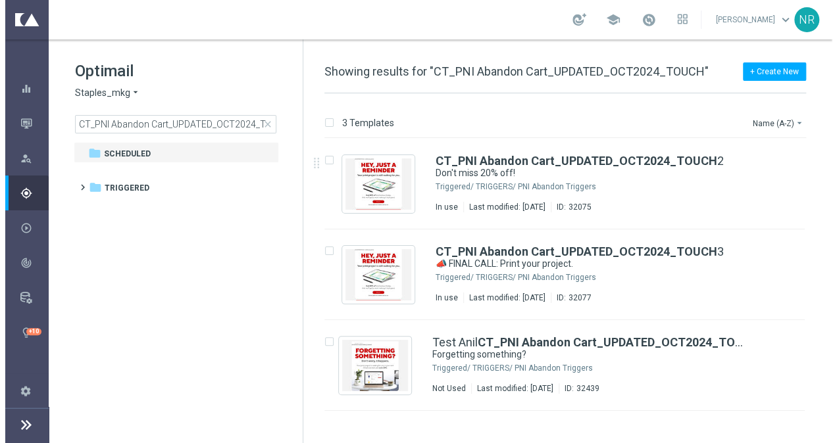
scroll to position [0, 0]
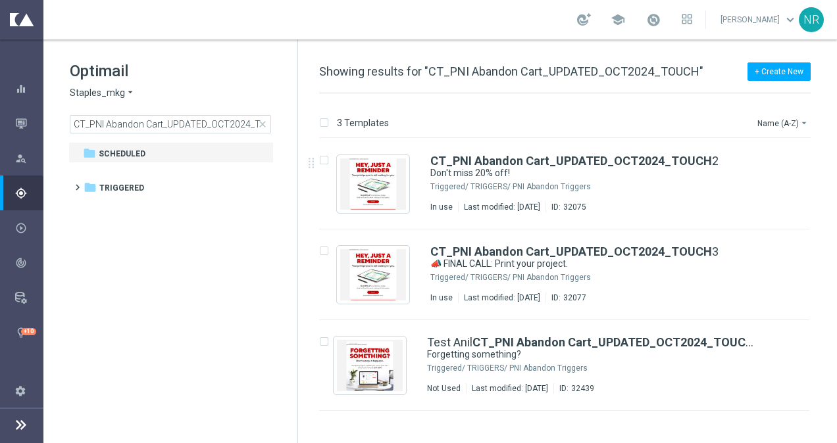
click at [92, 83] on div "Optimail Staples_mkg arrow_drop_down × Staples_mkg CT_PNI Abandon Cart_UPDATED_…" at bounding box center [184, 97] width 228 height 73
click at [101, 88] on span "Staples_mkg" at bounding box center [97, 93] width 55 height 12
click at [225, 64] on h1 "Optimail" at bounding box center [170, 71] width 201 height 21
click at [395, 18] on div "school Nick Russo keyboard_arrow_down NR" at bounding box center [439, 19] width 793 height 39
click at [397, 24] on div "school Nick Russo keyboard_arrow_down NR" at bounding box center [439, 19] width 793 height 39
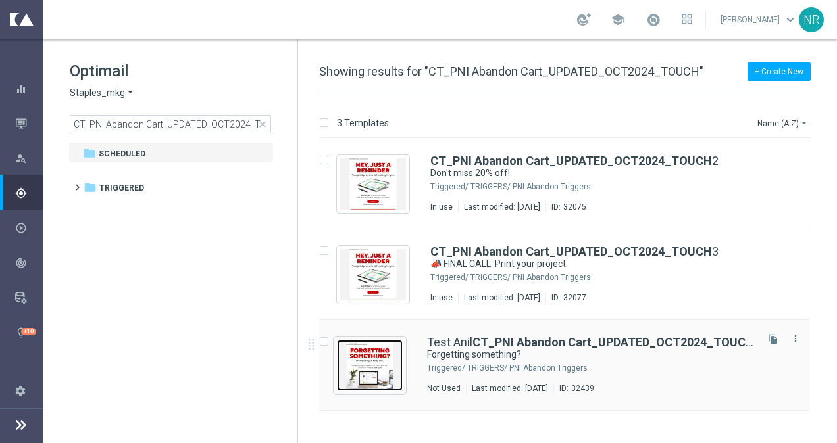
click at [371, 355] on img "Press SPACE to select this row." at bounding box center [370, 365] width 66 height 51
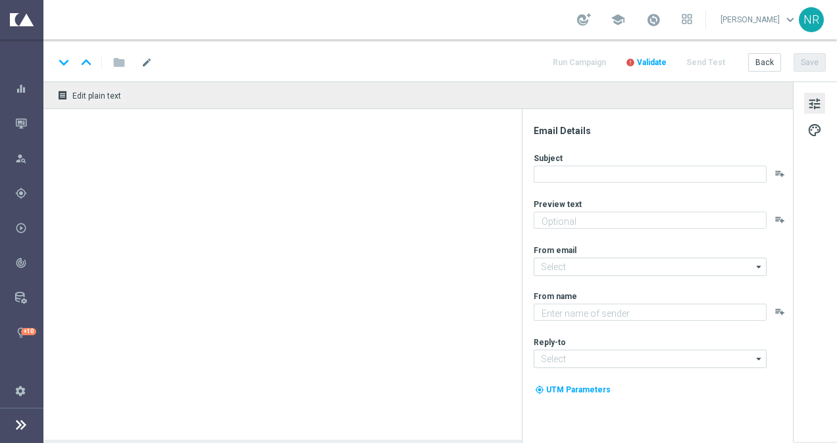
type textarea "Don't worry, it happens."
type textarea "Staples"
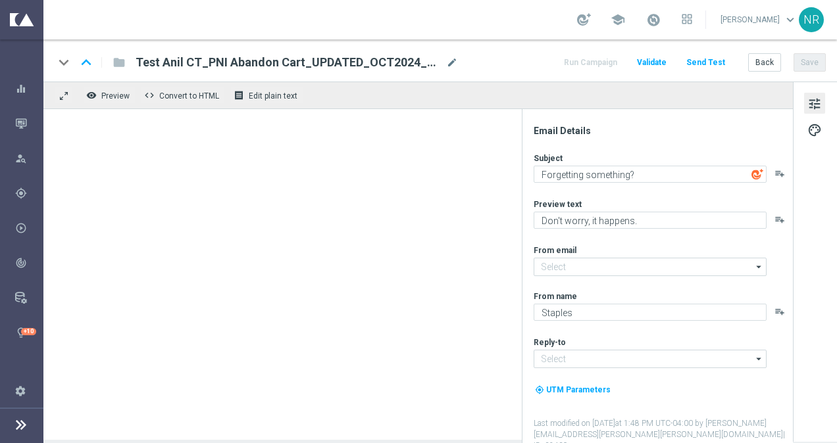
type input "staples@connected.staples.com"
type input "info@staples.com"
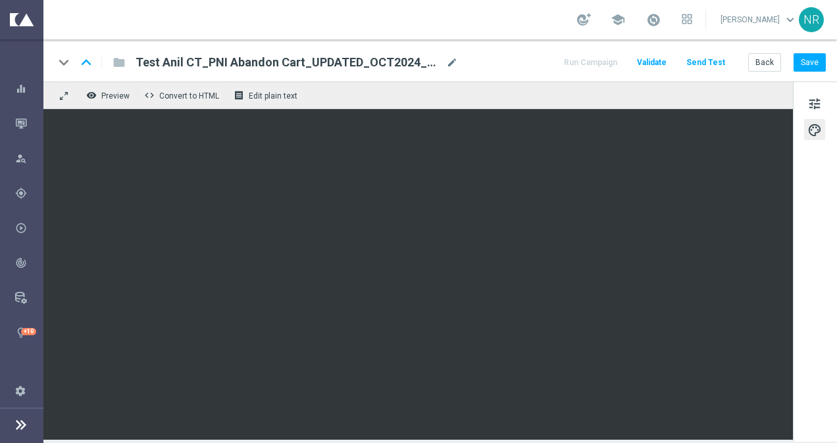
click at [16, 424] on icon at bounding box center [21, 425] width 16 height 16
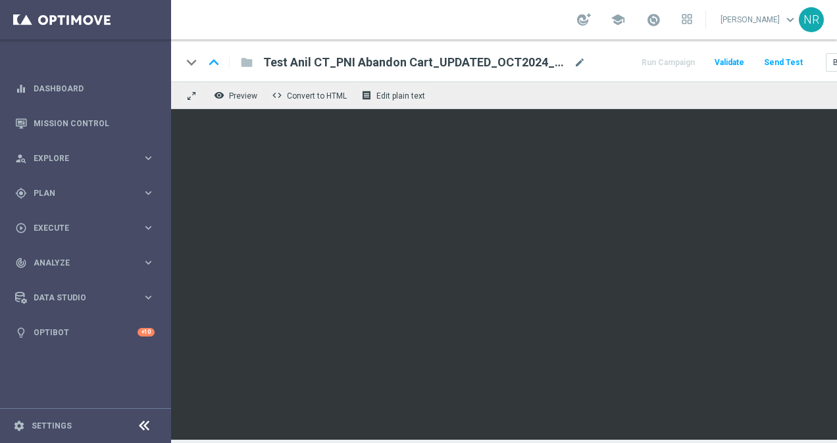
click at [449, 22] on div "school Nick Russo keyboard_arrow_down NR" at bounding box center [504, 19] width 666 height 39
click at [495, 7] on div "school Nick Russo keyboard_arrow_down NR" at bounding box center [504, 19] width 666 height 39
click at [146, 422] on icon at bounding box center [144, 426] width 16 height 16
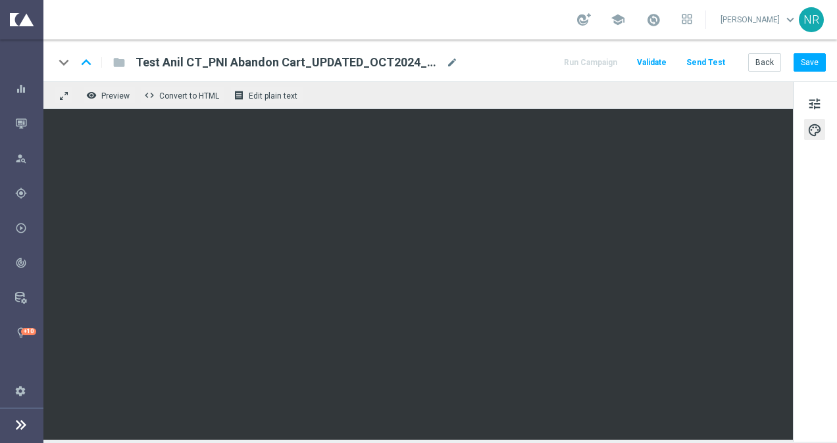
click at [18, 424] on icon at bounding box center [21, 425] width 16 height 16
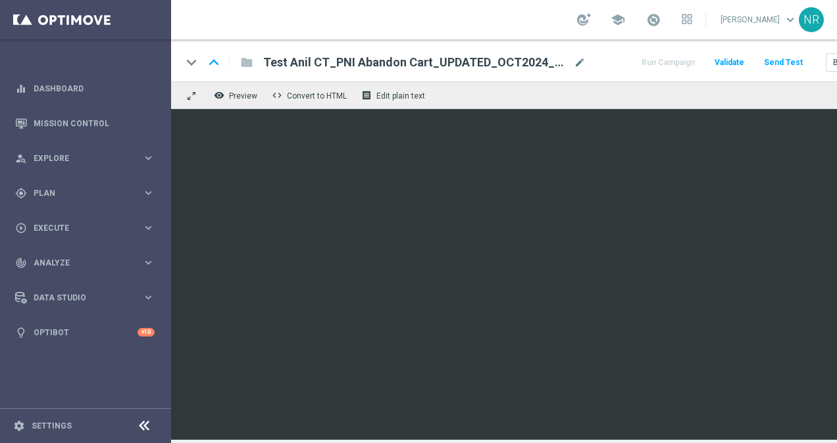
click at [287, 26] on div "school Nick Russo keyboard_arrow_down NR" at bounding box center [504, 19] width 666 height 39
click at [577, 62] on span "mode_edit" at bounding box center [580, 63] width 12 height 12
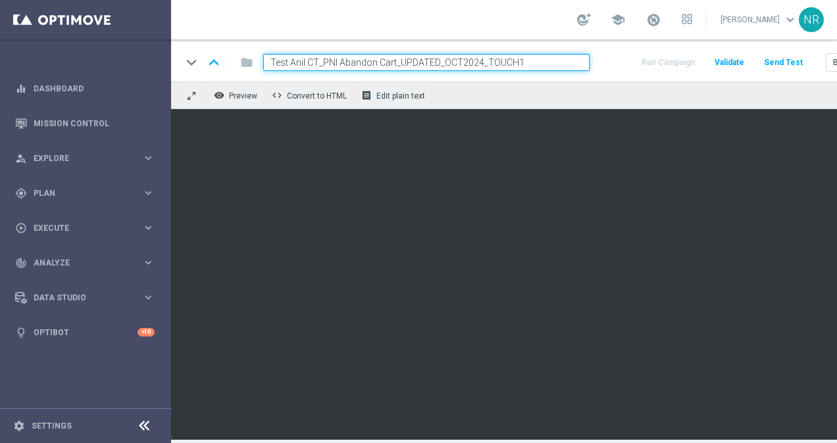
drag, startPoint x: 555, startPoint y: 62, endPoint x: 304, endPoint y: 68, distance: 251.3
click at [304, 68] on input "Test Anil CT_PNI Abandon Cart_UPDATED_OCT2024_TOUCH1" at bounding box center [426, 62] width 326 height 17
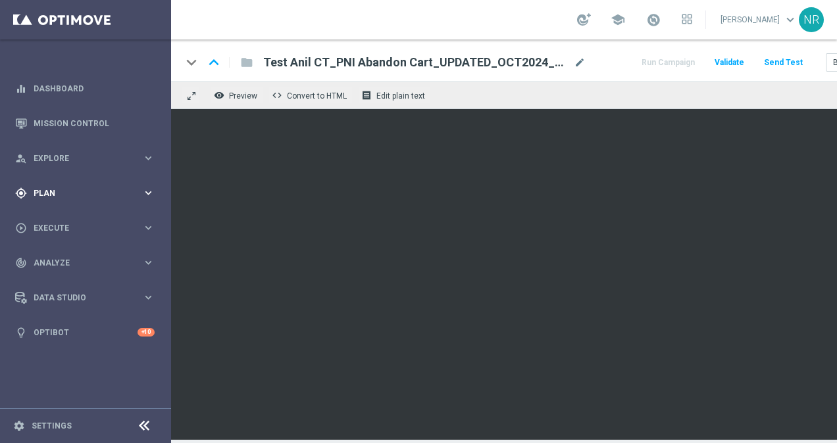
click at [55, 192] on span "Plan" at bounding box center [88, 193] width 109 height 8
click at [64, 227] on div "Target Groups" at bounding box center [101, 220] width 135 height 20
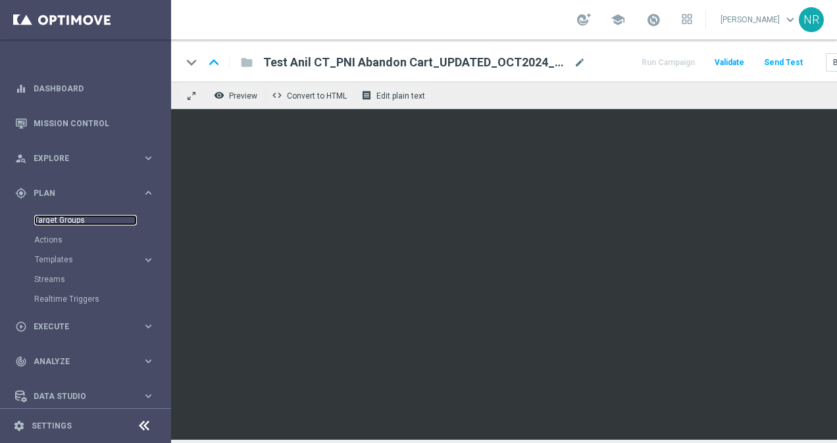
click at [62, 224] on link "Target Groups" at bounding box center [85, 220] width 103 height 11
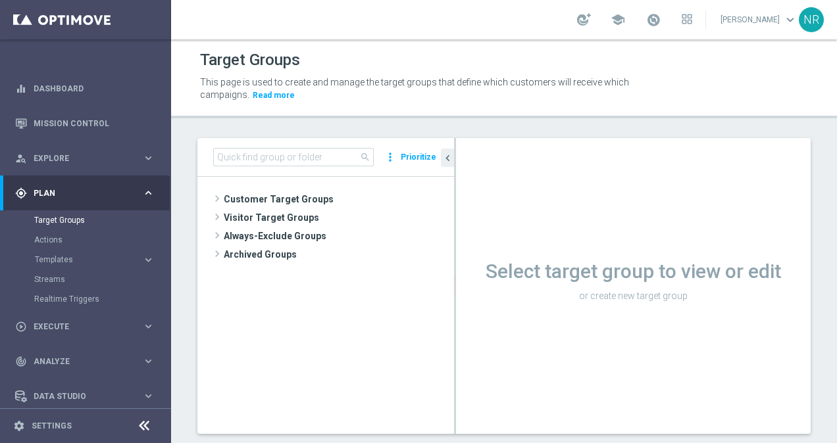
click at [380, 127] on div "Target Groups This page is used to create and manage the target groups that def…" at bounding box center [504, 241] width 666 height 404
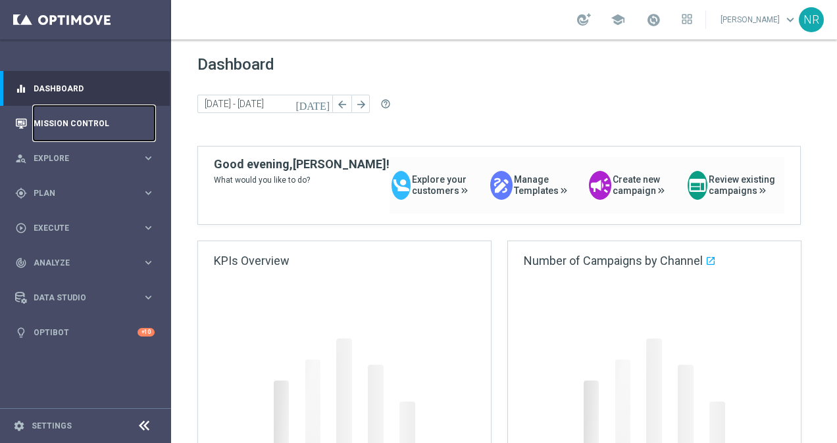
click at [87, 130] on link "Mission Control" at bounding box center [94, 123] width 121 height 35
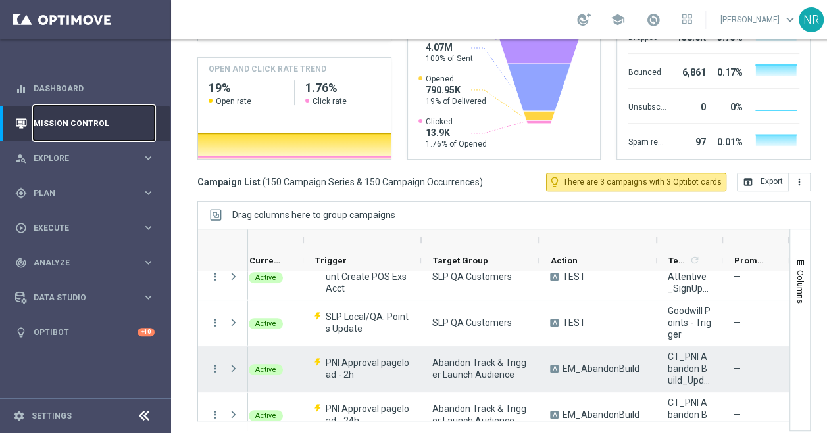
scroll to position [674, 0]
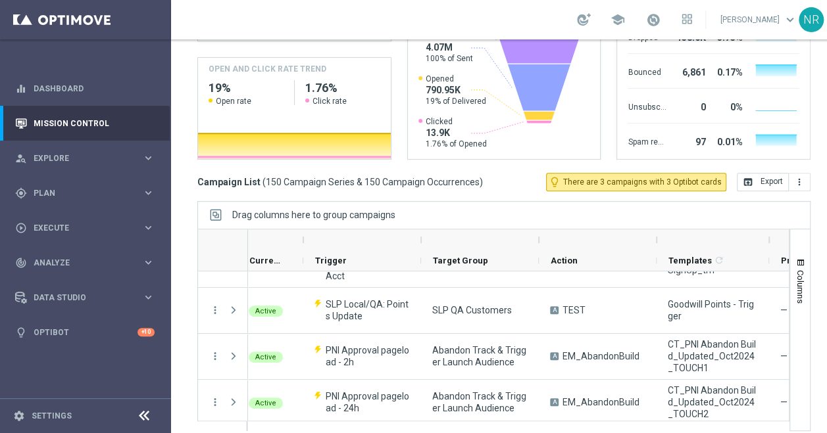
drag, startPoint x: 722, startPoint y: 227, endPoint x: 768, endPoint y: 231, distance: 46.9
click at [768, 231] on div at bounding box center [768, 240] width 5 height 21
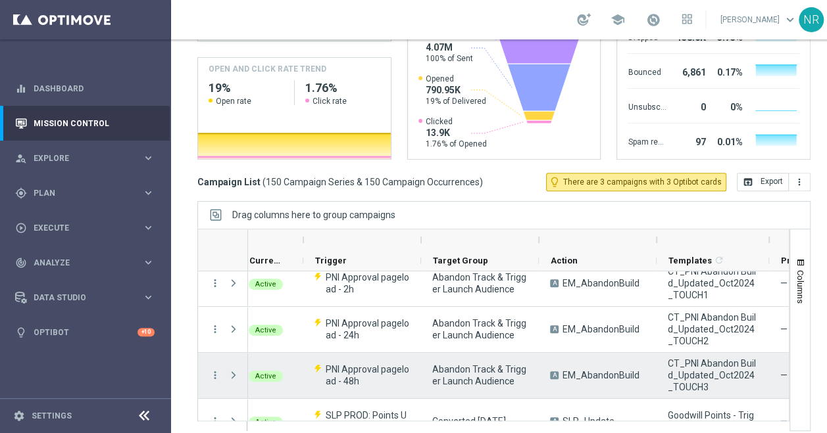
scroll to position [742, 0]
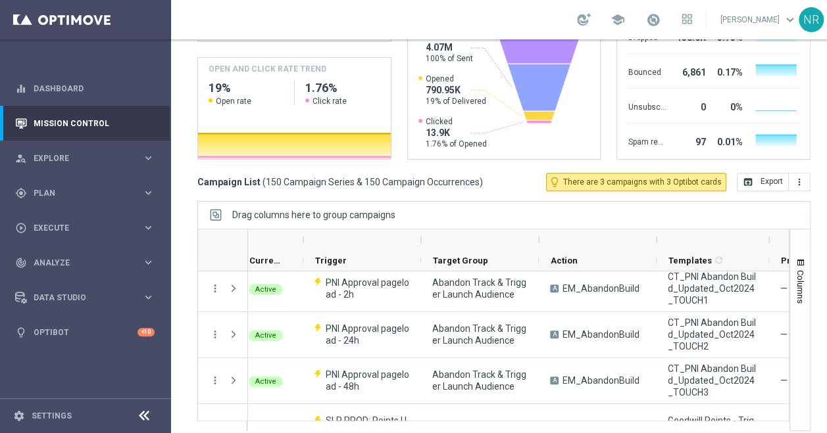
click at [825, 178] on div "today 19 Sep 2025 - 19 Sep 2025 arrow_back arrow_forward Campaign KPI trending_…" at bounding box center [504, 41] width 666 height 334
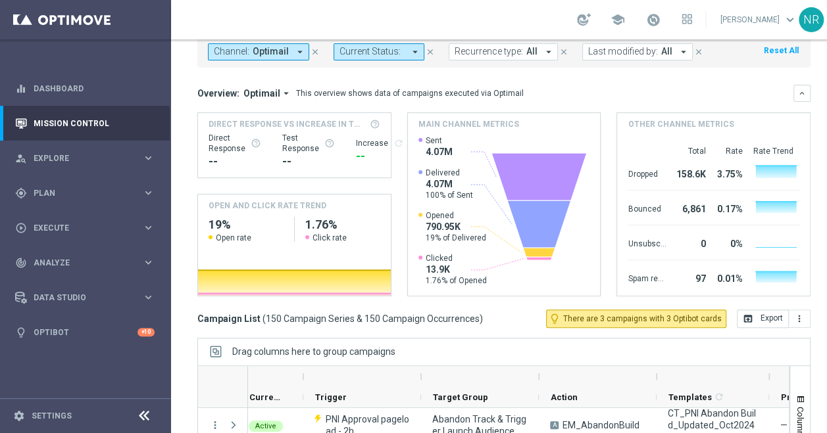
scroll to position [72, 0]
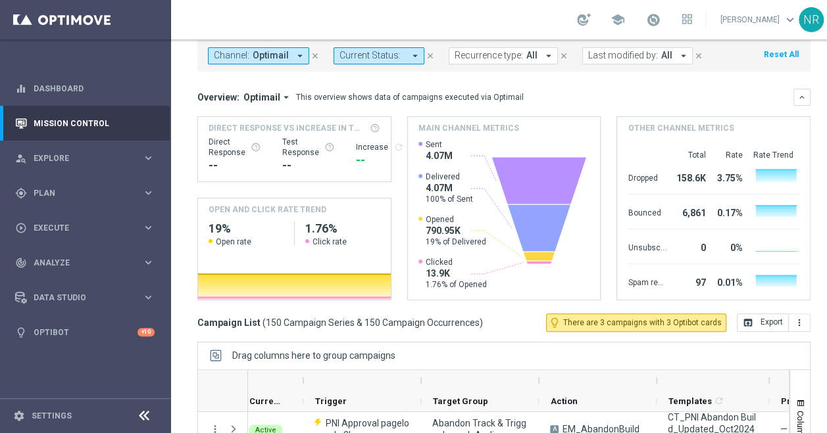
click at [527, 91] on div "Overview: Optimail arrow_drop_down This overview shows data of campaigns execut…" at bounding box center [495, 97] width 596 height 12
click at [534, 218] on icon at bounding box center [539, 228] width 64 height 47
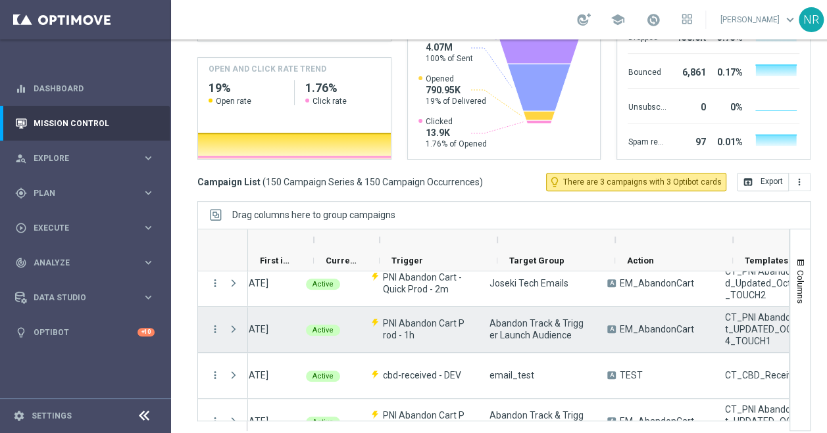
scroll to position [0, 0]
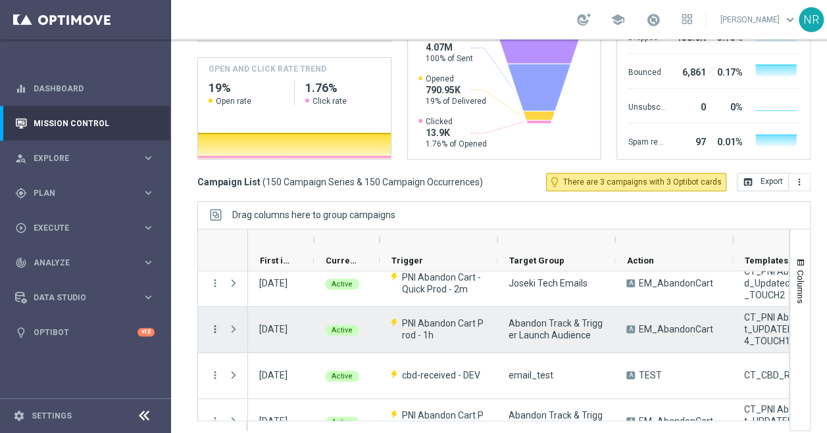
click at [212, 324] on icon "more_vert" at bounding box center [215, 330] width 12 height 12
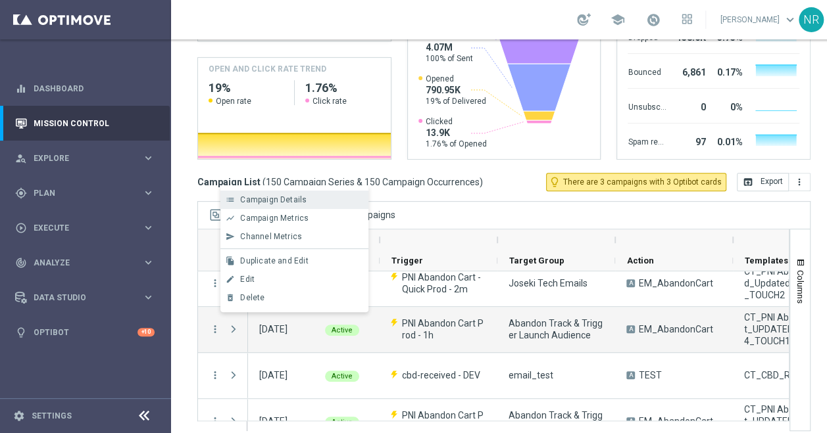
click at [255, 202] on span "Campaign Details" at bounding box center [273, 199] width 66 height 9
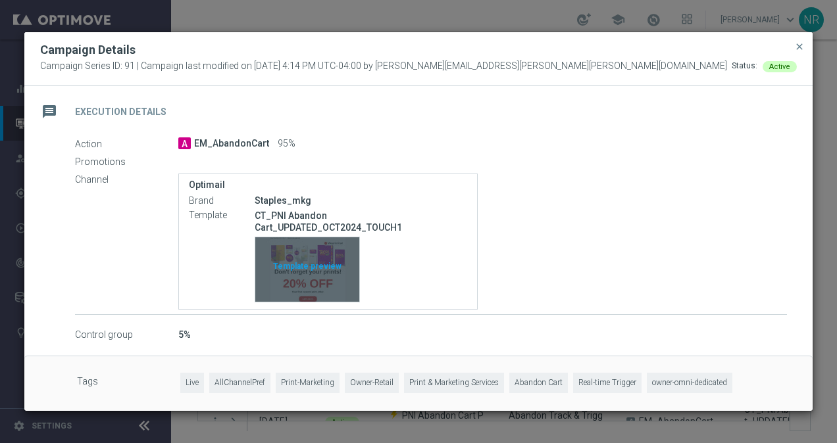
click at [334, 293] on div "Template preview" at bounding box center [307, 269] width 104 height 64
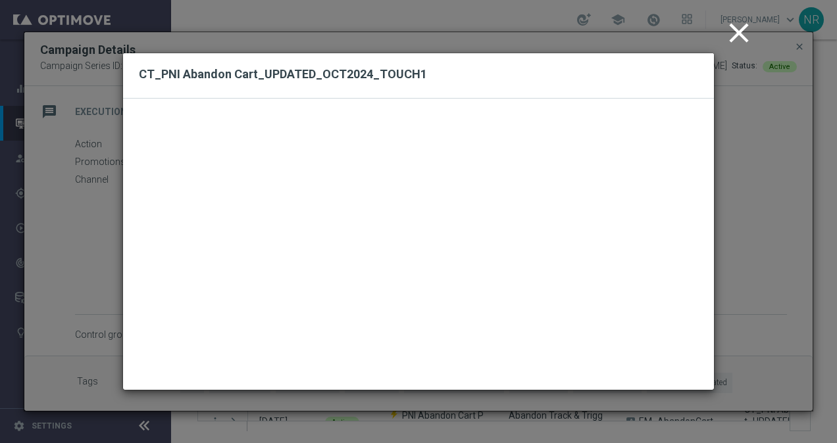
click at [742, 38] on icon "close" at bounding box center [738, 32] width 33 height 33
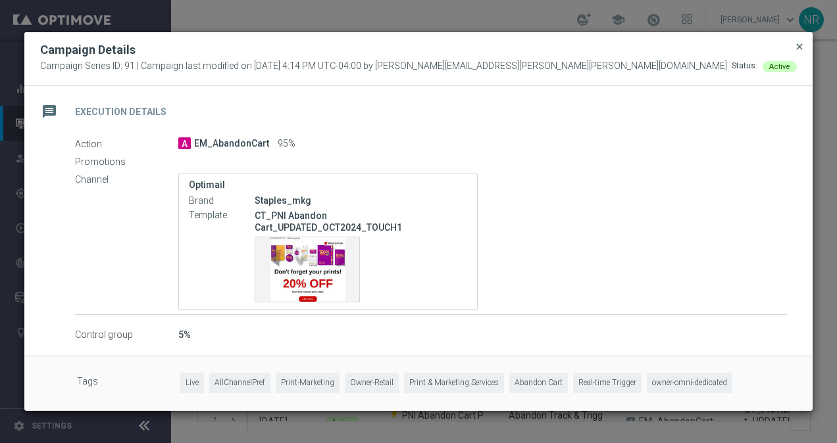
click at [796, 45] on span "close" at bounding box center [799, 46] width 11 height 11
